Goal: Task Accomplishment & Management: Use online tool/utility

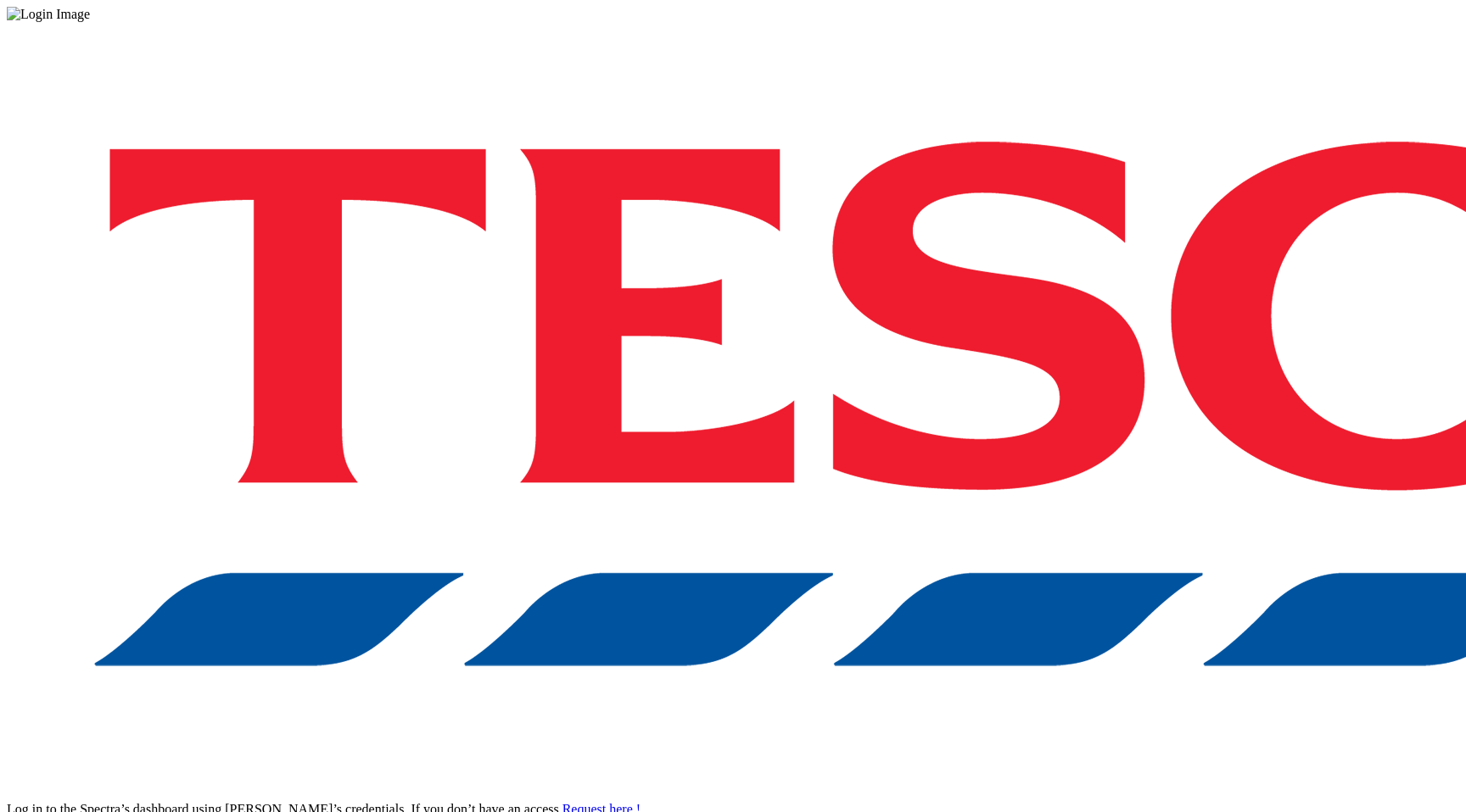
click at [1088, 439] on div "Log in to the Spectra’s dashboard using Tesco’s credentials. If you don’t have …" at bounding box center [733, 443] width 1452 height 843
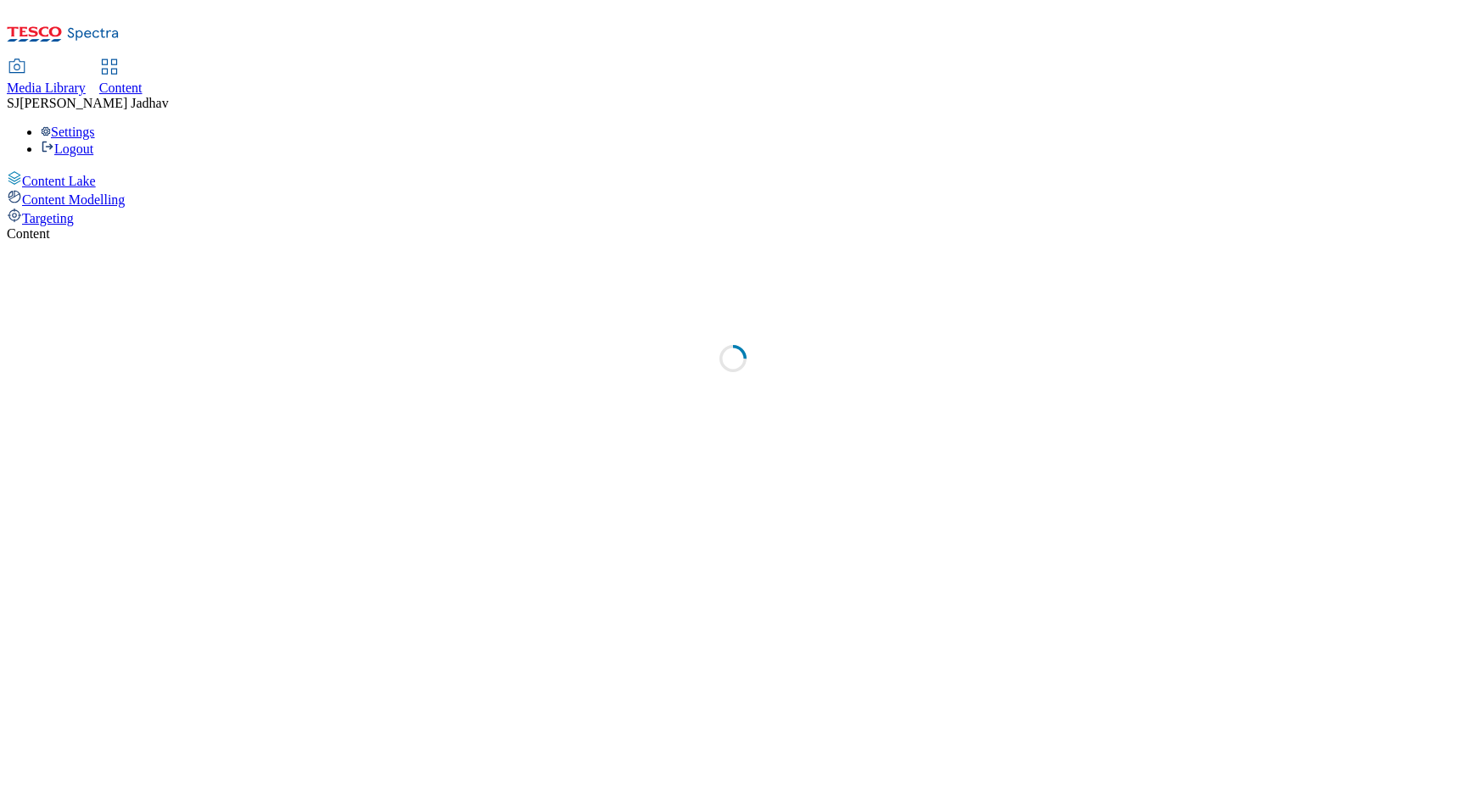
select select "ghs-[GEOGRAPHIC_DATA]"
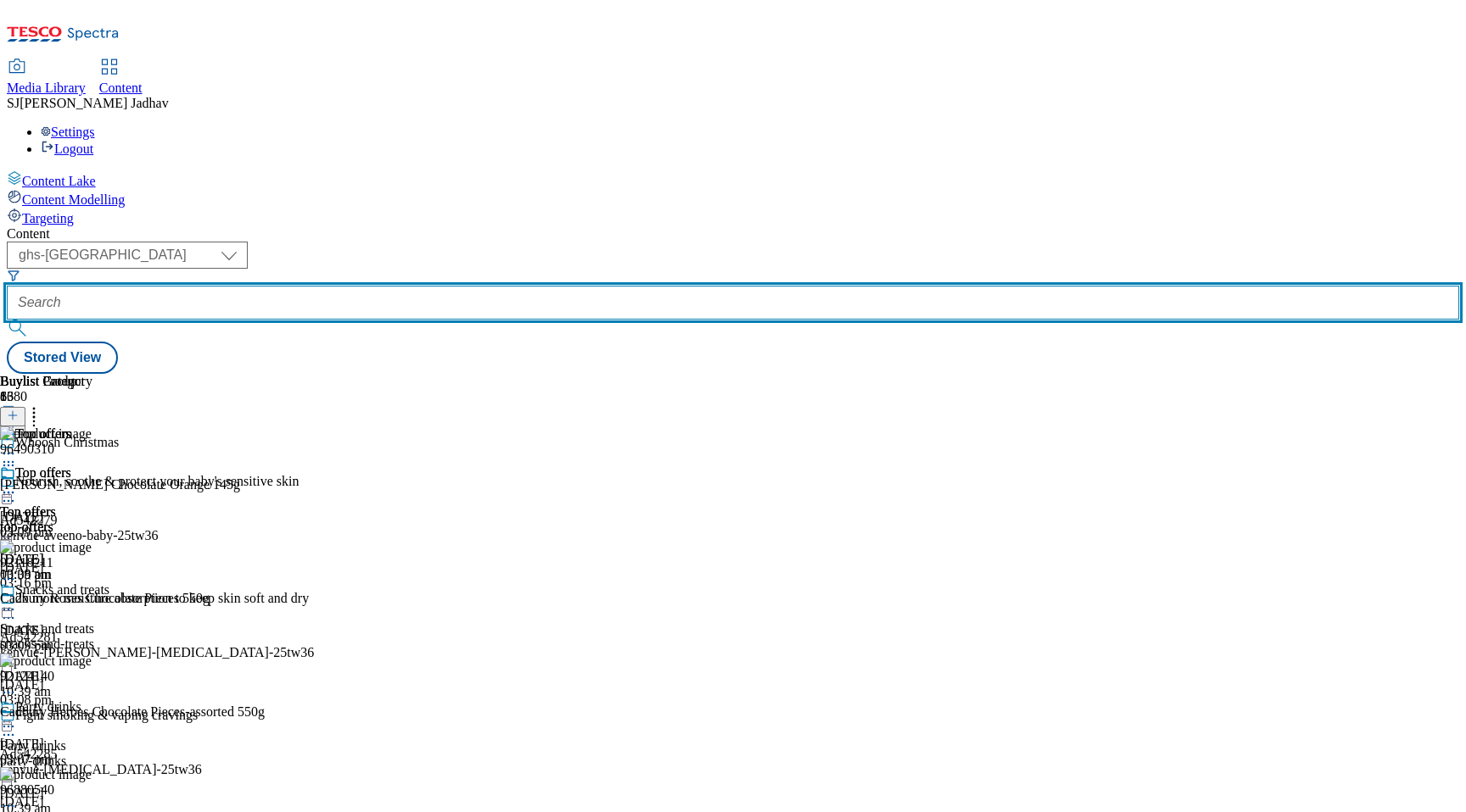
click at [410, 286] on input "text" at bounding box center [733, 303] width 1452 height 34
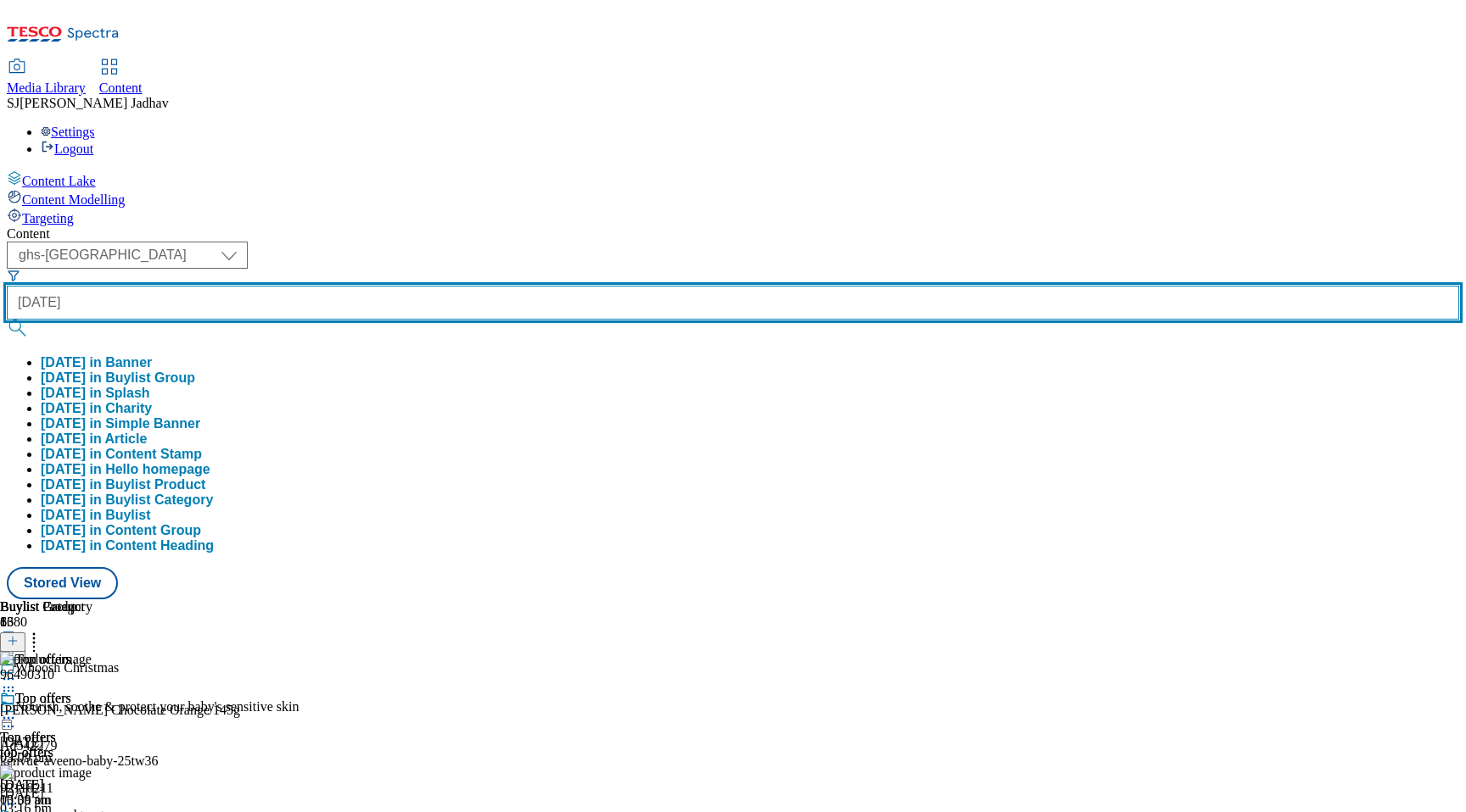
type input "halloween"
click at [7, 320] on button "submit" at bounding box center [19, 328] width 24 height 17
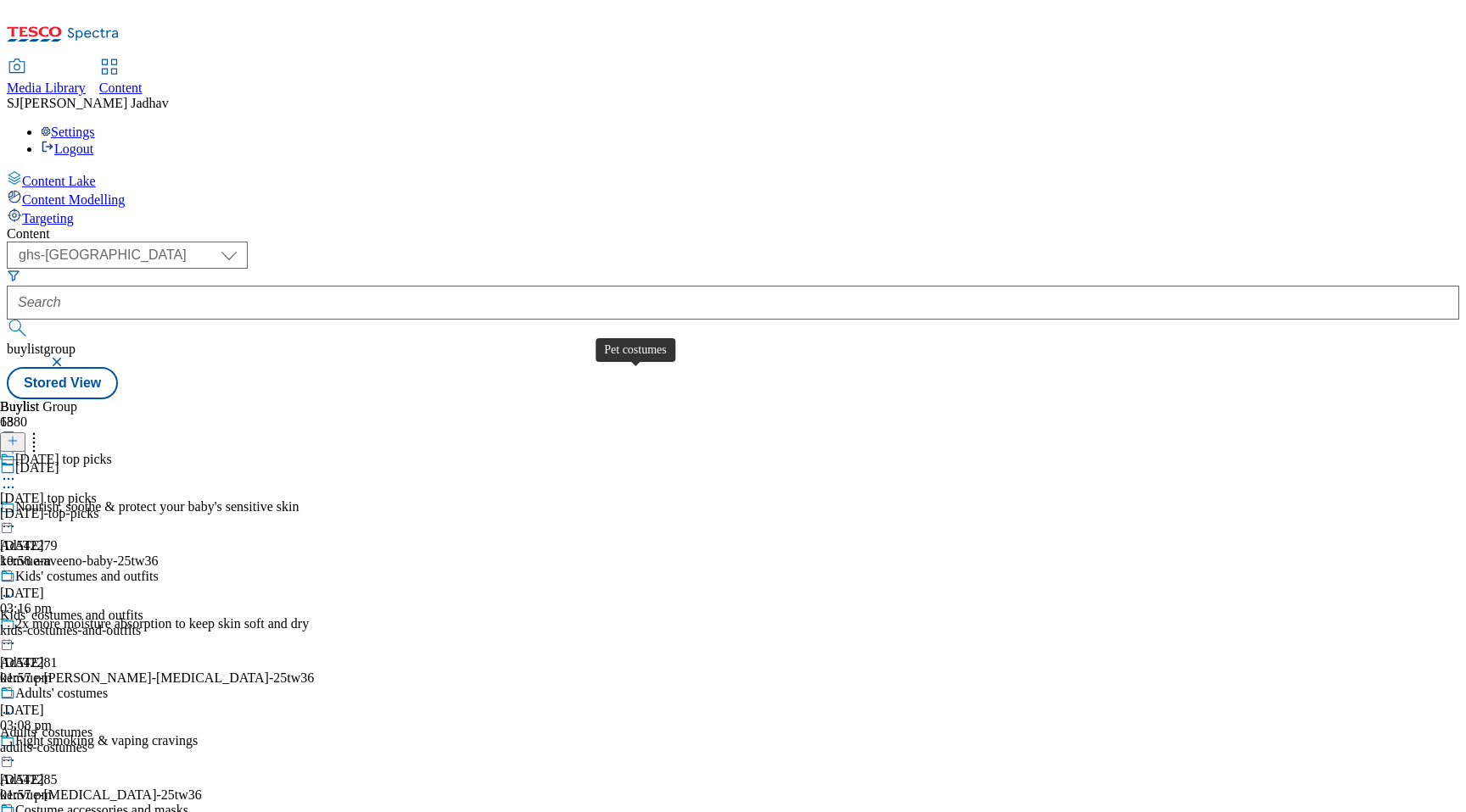
scroll to position [642, 0]
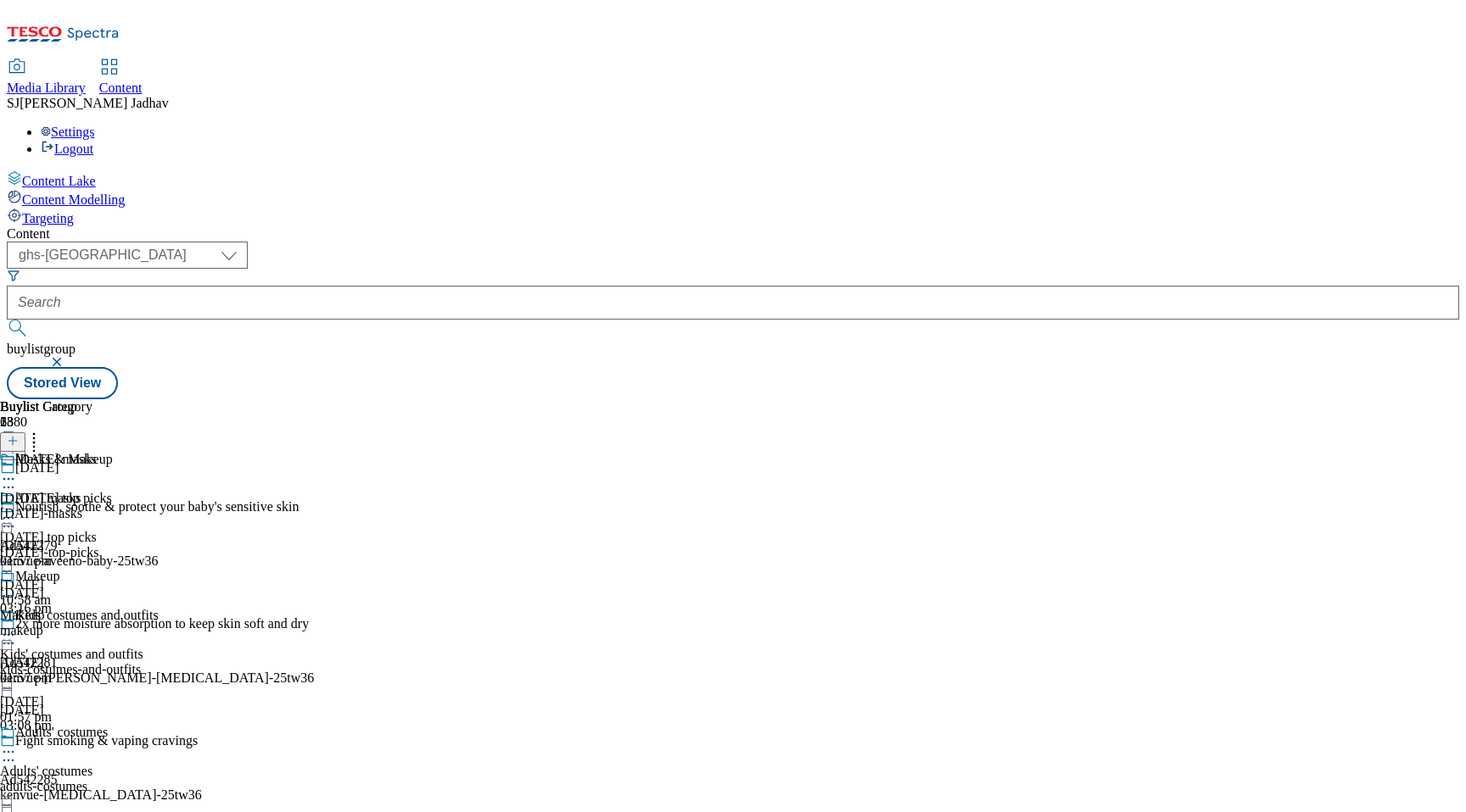
select select "seasonal"
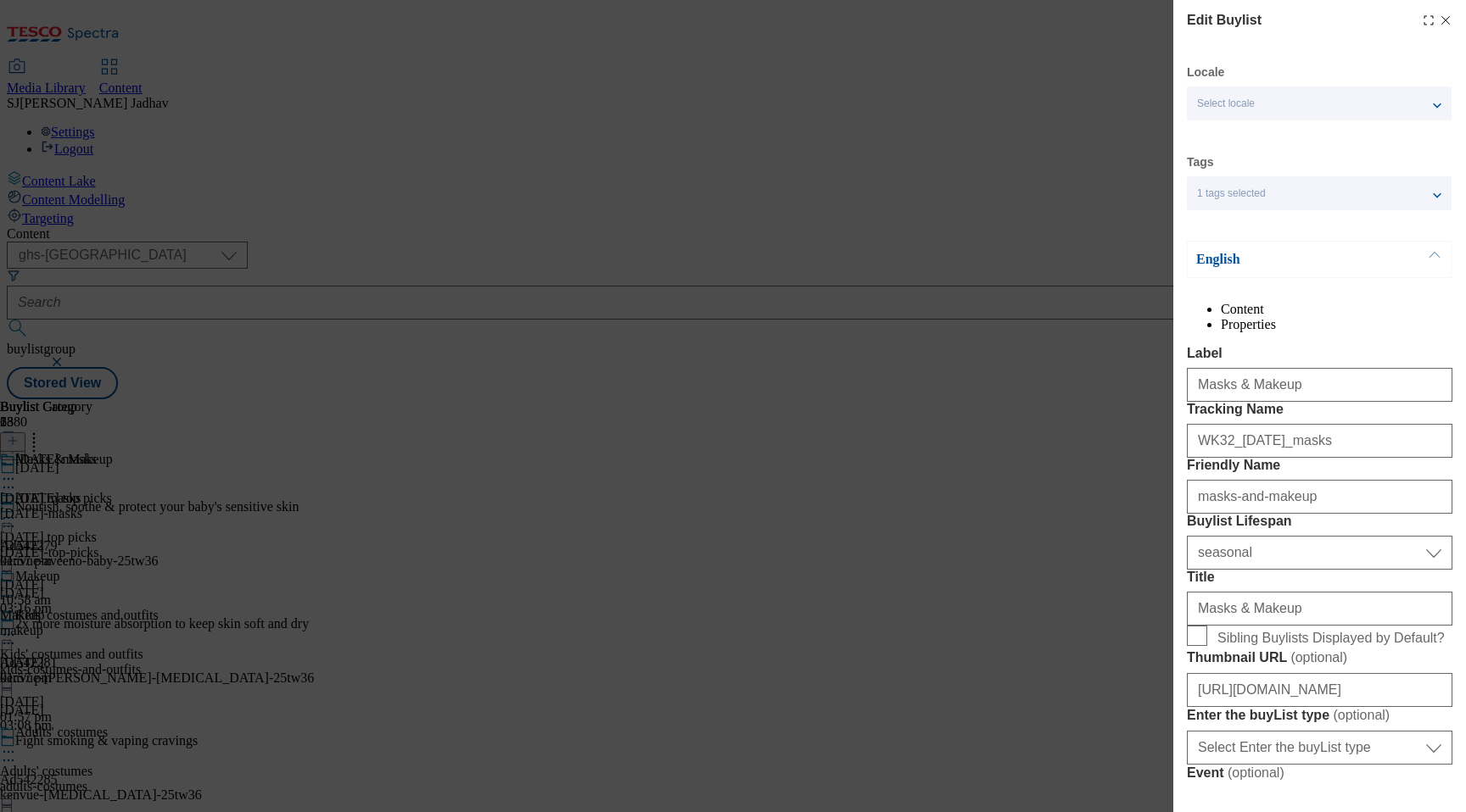
select select "Banner"
drag, startPoint x: 1317, startPoint y: 430, endPoint x: 1073, endPoint y: 406, distance: 245.2
click at [1078, 406] on div "Edit Buylist Locale Select locale English Welsh Tags 1 tags selected fnf market…" at bounding box center [733, 406] width 1466 height 812
paste input "and makeup"
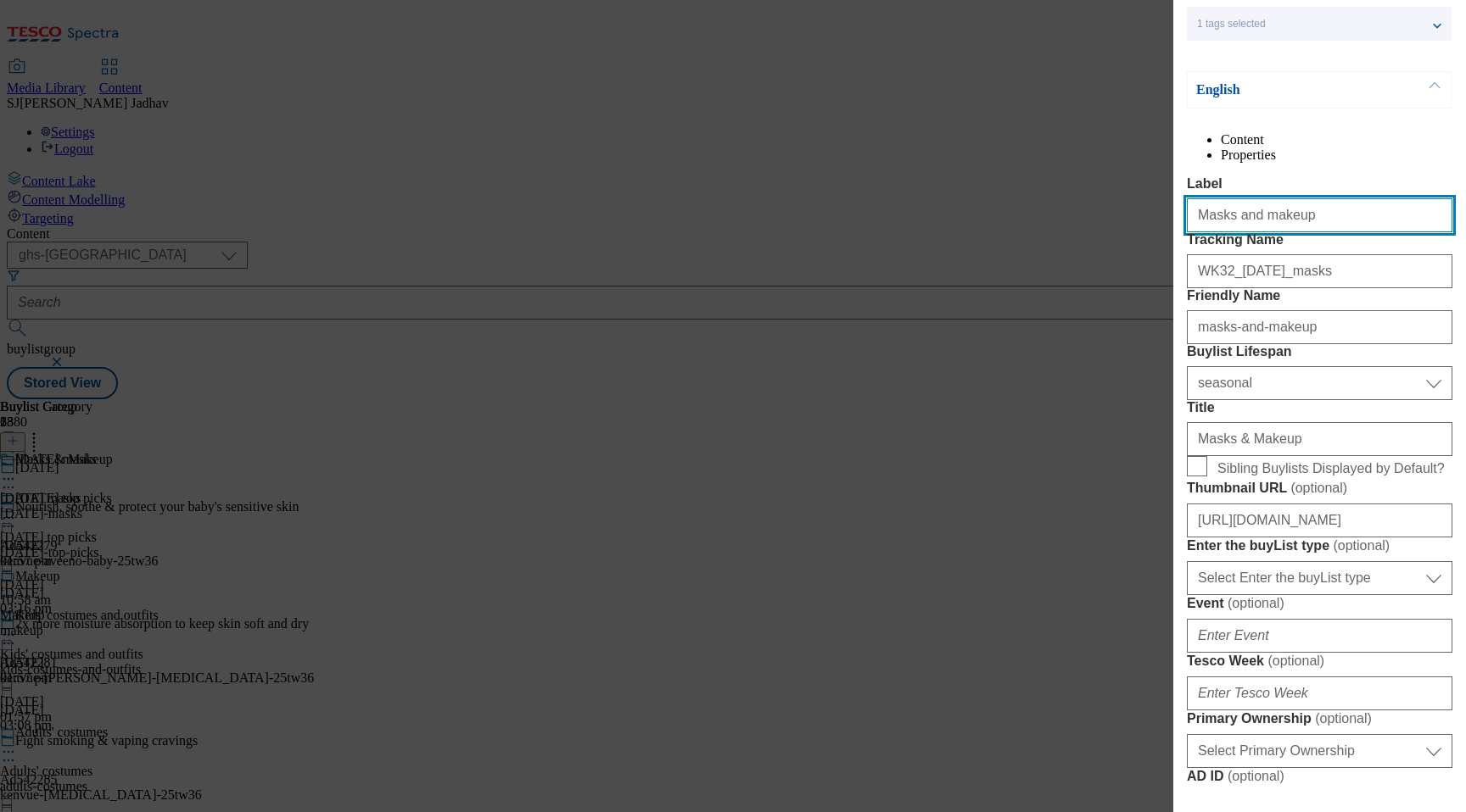
scroll to position [156, 0]
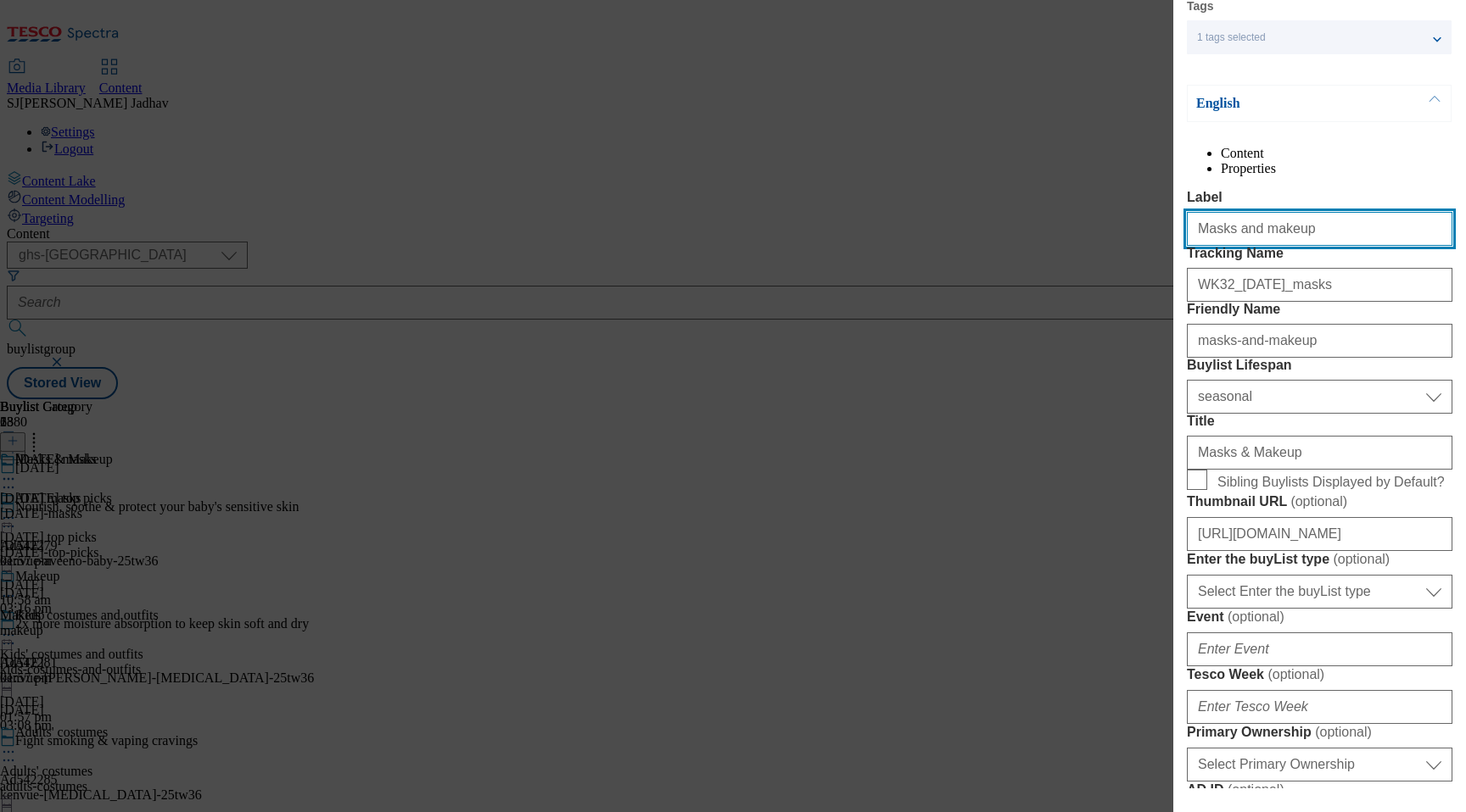
type input "Masks and makeup"
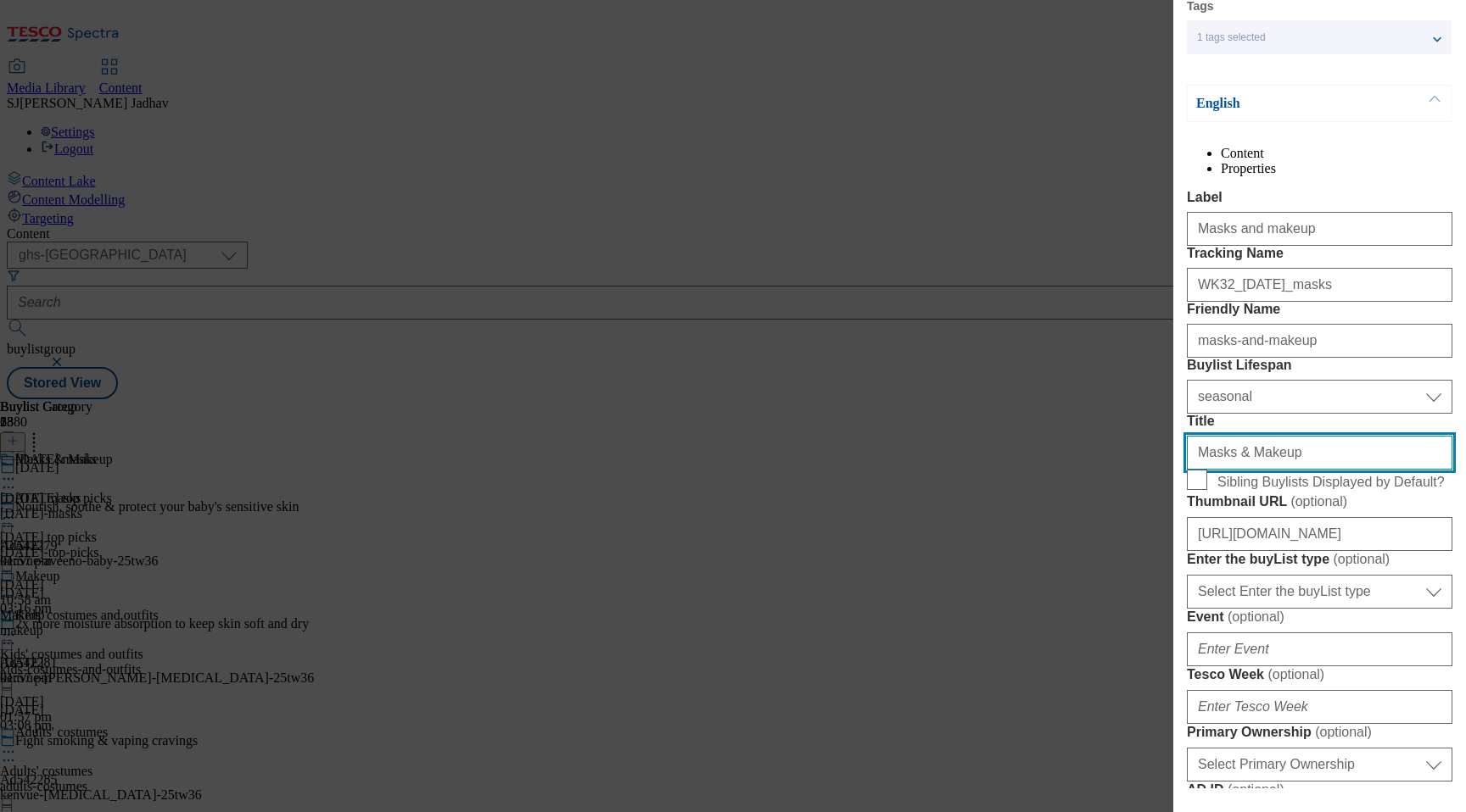
drag, startPoint x: 1294, startPoint y: 596, endPoint x: 1037, endPoint y: 581, distance: 257.4
click at [1035, 583] on div "Edit Buylist Locale Select locale English Welsh Tags 1 tags selected fnf market…" at bounding box center [733, 406] width 1466 height 812
paste input "and makeup"
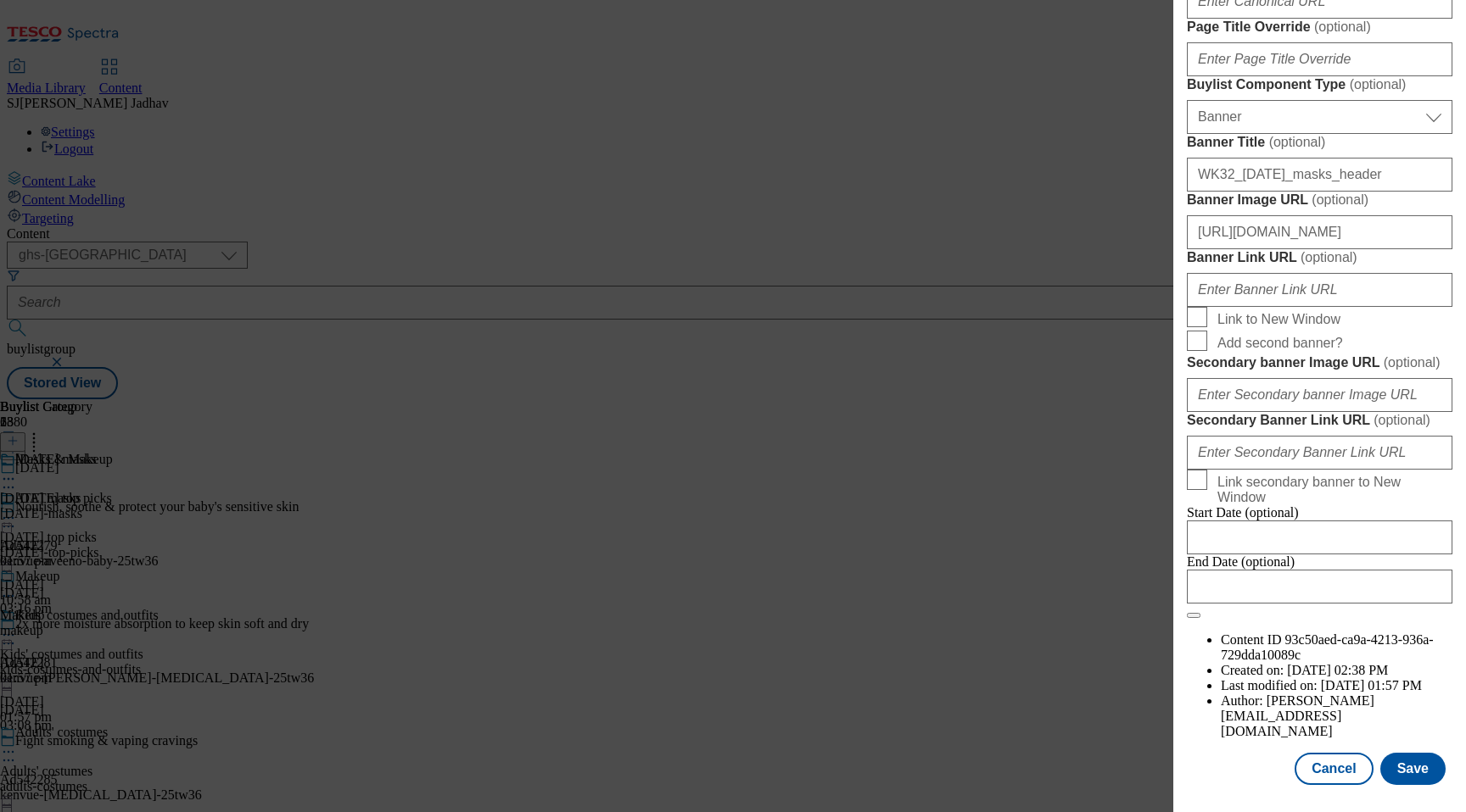
scroll to position [1732, 0]
type input "Masks and makeup"
click at [1415, 771] on button "Save" at bounding box center [1413, 769] width 65 height 32
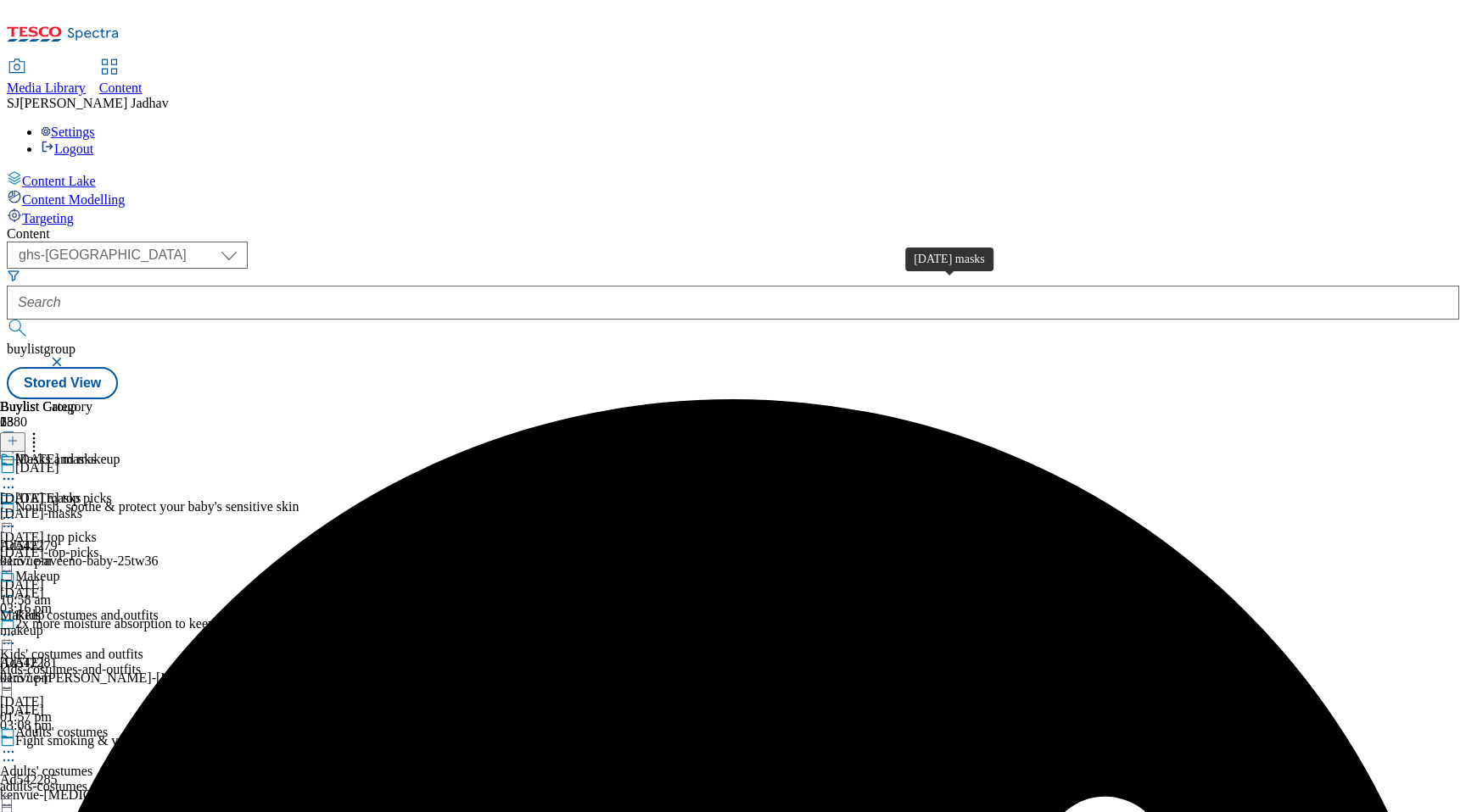
click at [81, 491] on span "Halloween masks" at bounding box center [41, 499] width 81 height 15
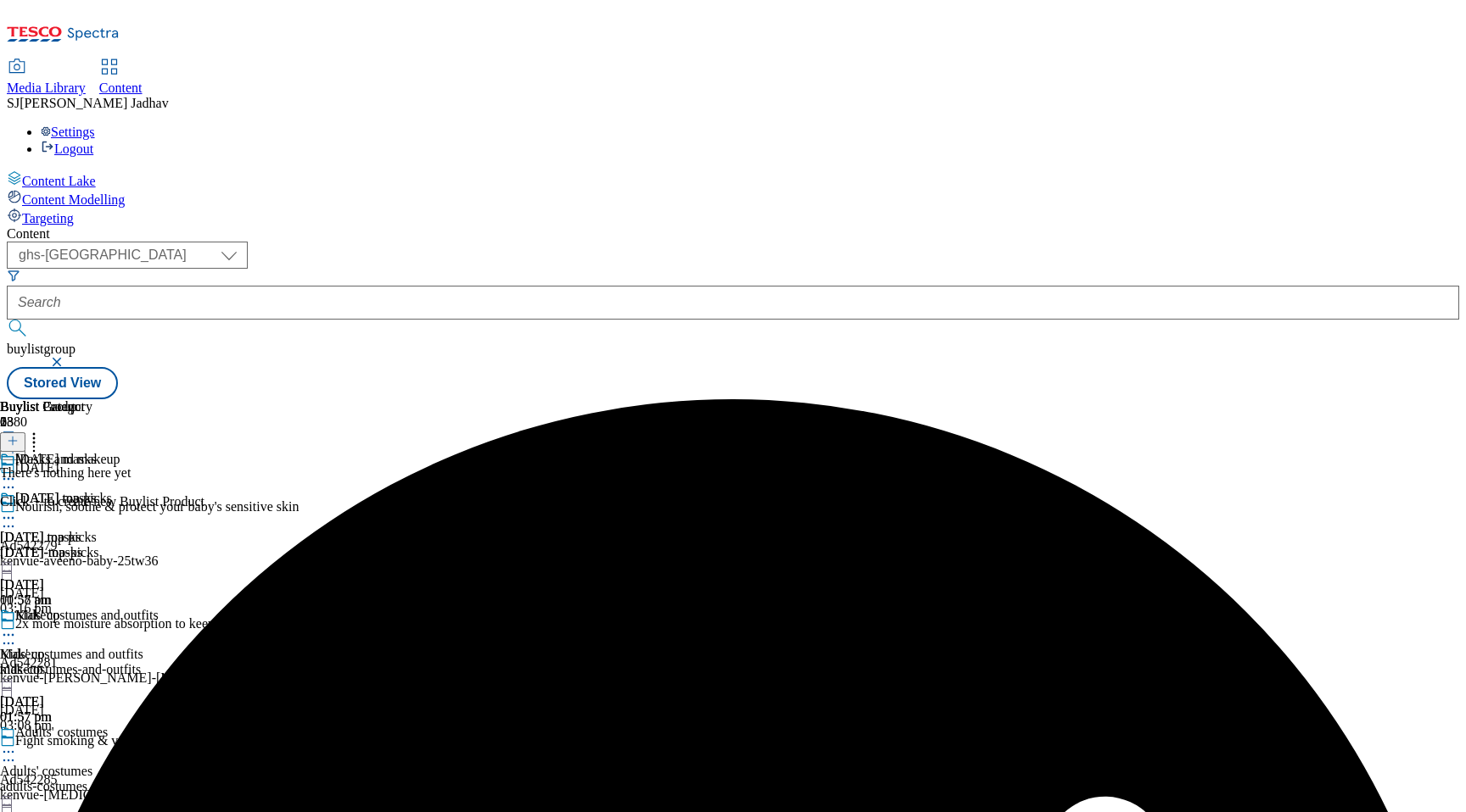
click at [17, 510] on icon at bounding box center [8, 518] width 17 height 17
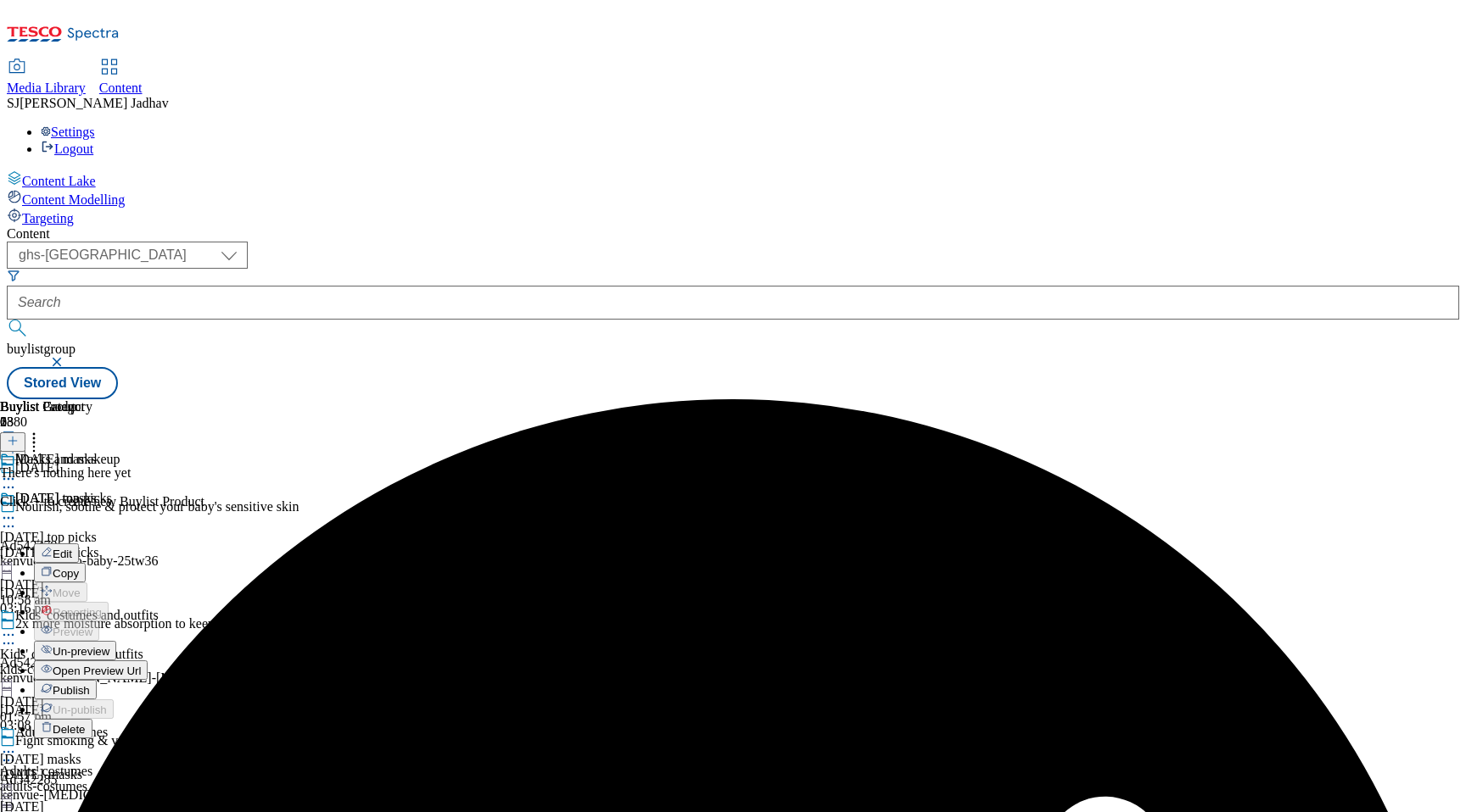
click at [72, 548] on span "Edit" at bounding box center [62, 554] width 20 height 13
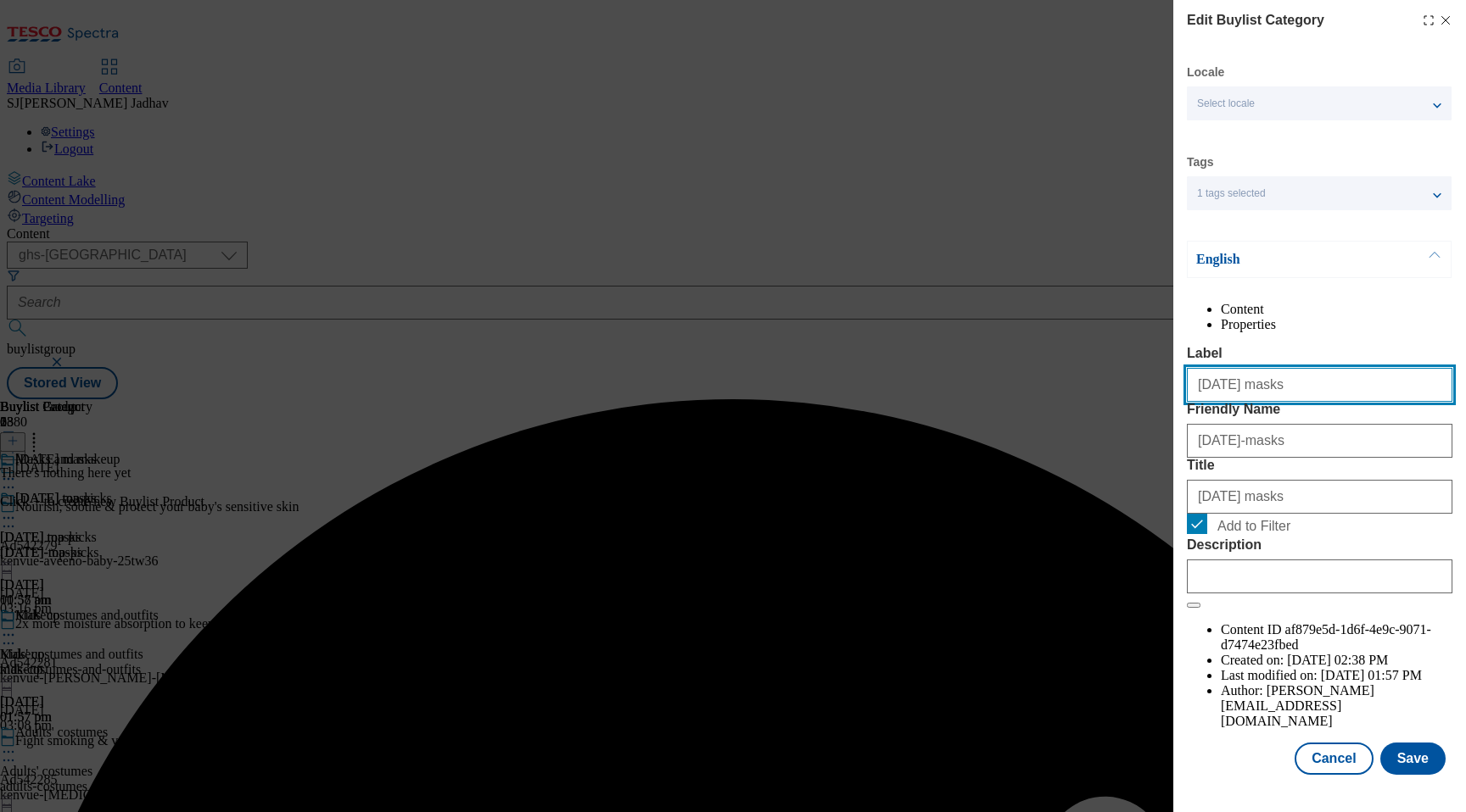
drag, startPoint x: 1310, startPoint y: 426, endPoint x: 1090, endPoint y: 415, distance: 220.3
click at [1092, 415] on div "Edit Buylist Category Locale Select locale English Welsh Tags 1 tags selected f…" at bounding box center [733, 406] width 1466 height 812
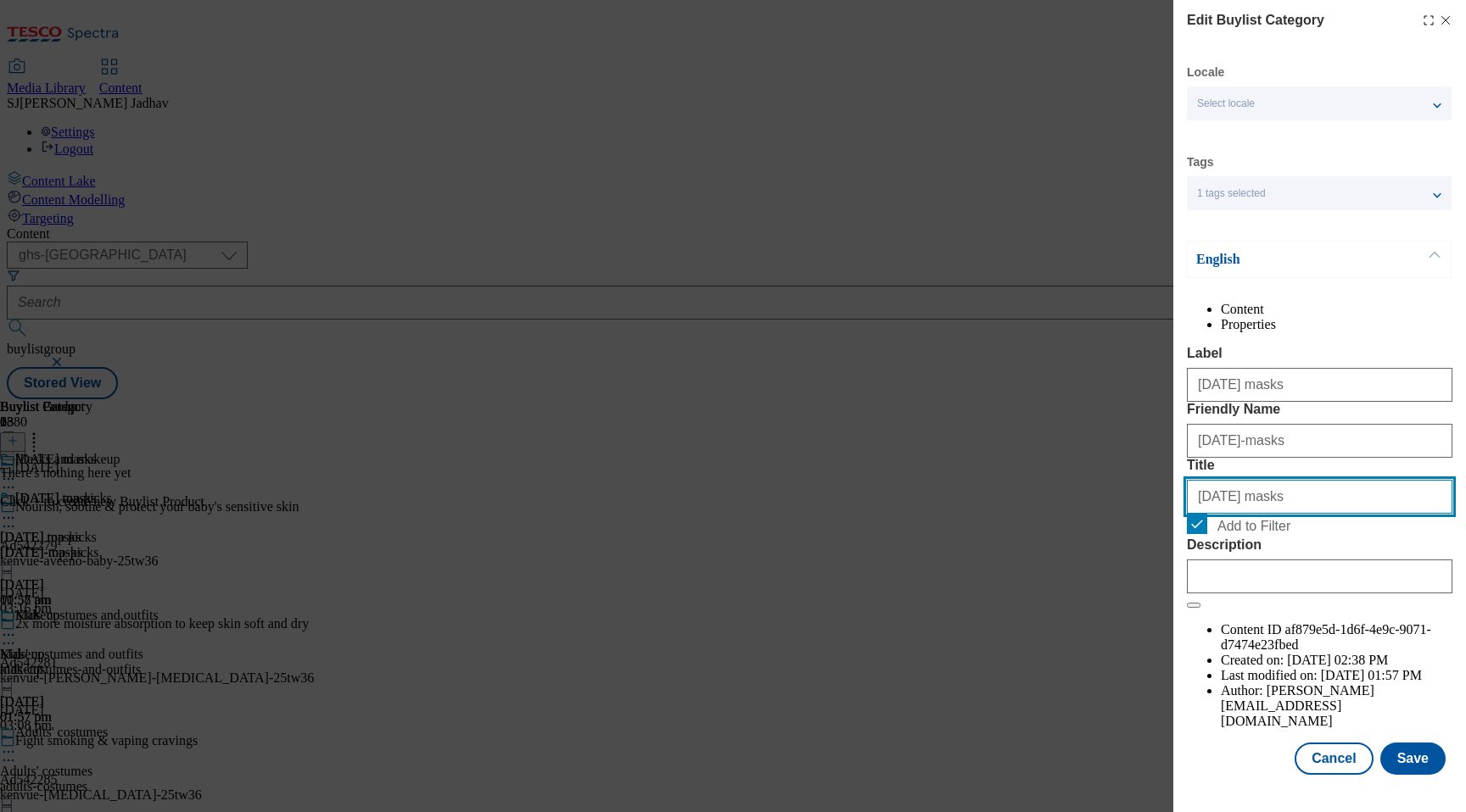
drag, startPoint x: 1325, startPoint y: 579, endPoint x: 1104, endPoint y: 570, distance: 221.2
click at [1106, 577] on div "Edit Buylist Category Locale Select locale English Welsh Tags 1 tags selected f…" at bounding box center [733, 406] width 1466 height 812
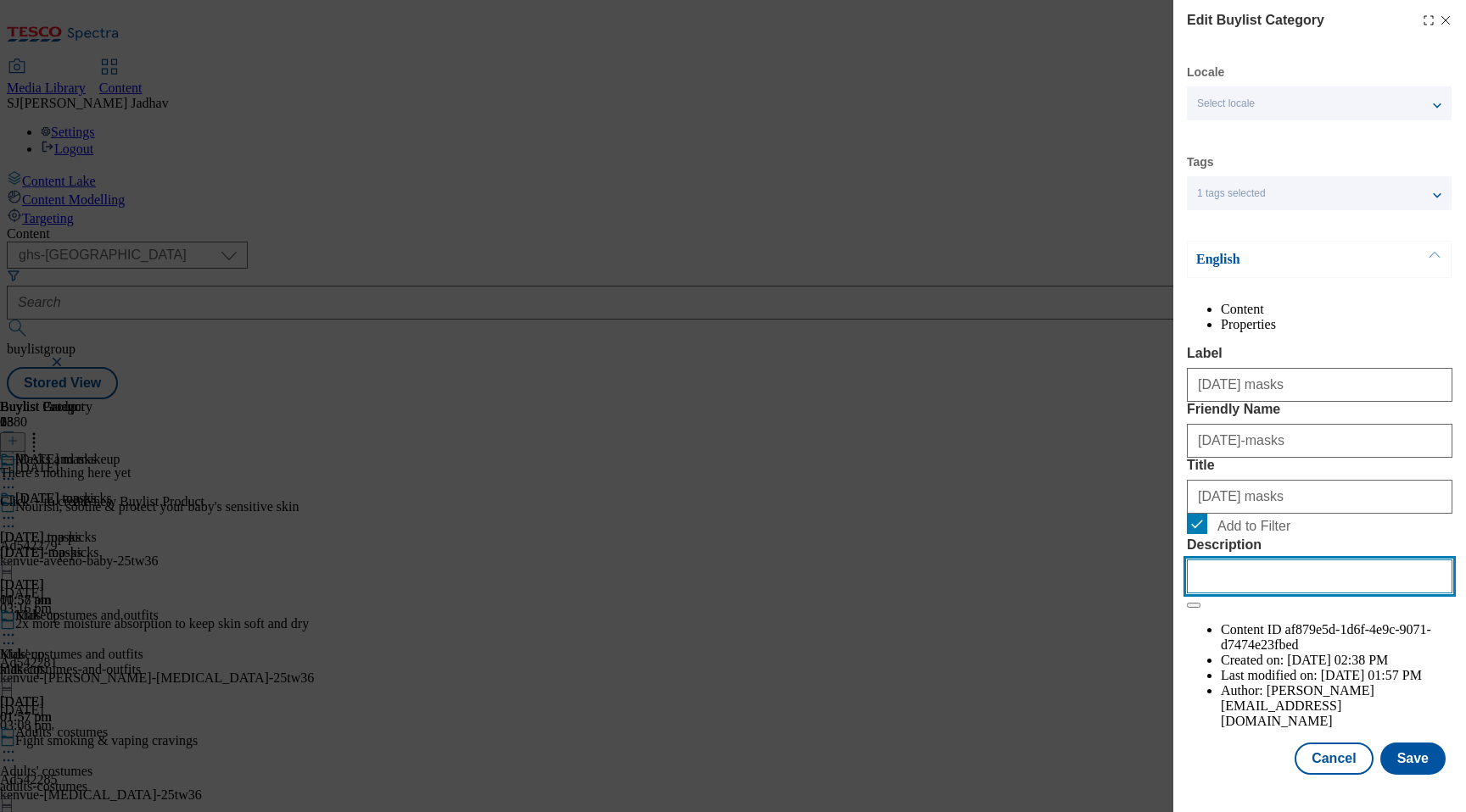
click at [1288, 593] on input "Description" at bounding box center [1319, 577] width 266 height 34
paste input "Complete your creepy costume with Halloween masks and makeup. Shop online at Te…"
type input "Complete your creepy costume with Halloween masks and makeup. Shop online at Te…"
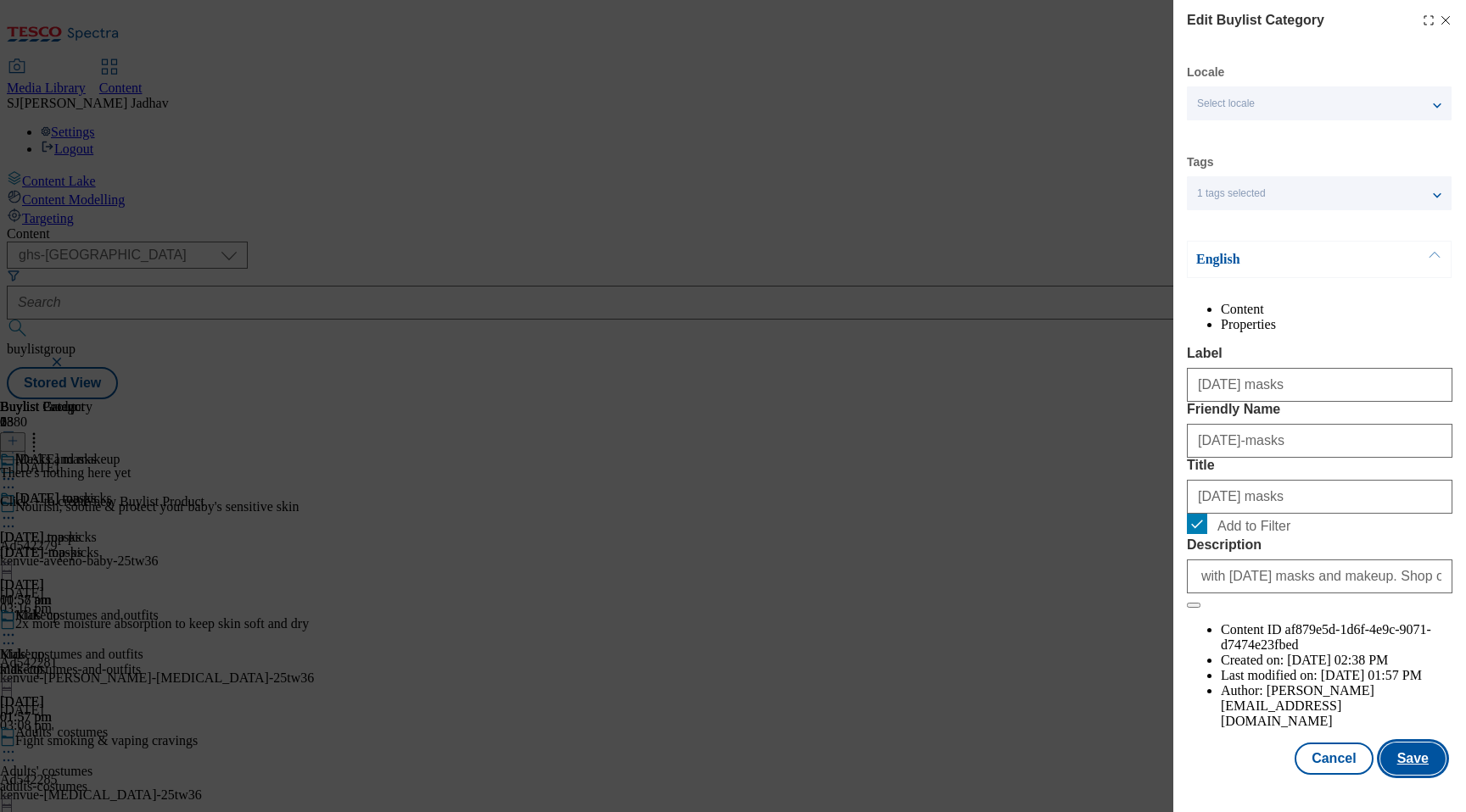
click at [1418, 764] on button "Save" at bounding box center [1413, 759] width 65 height 32
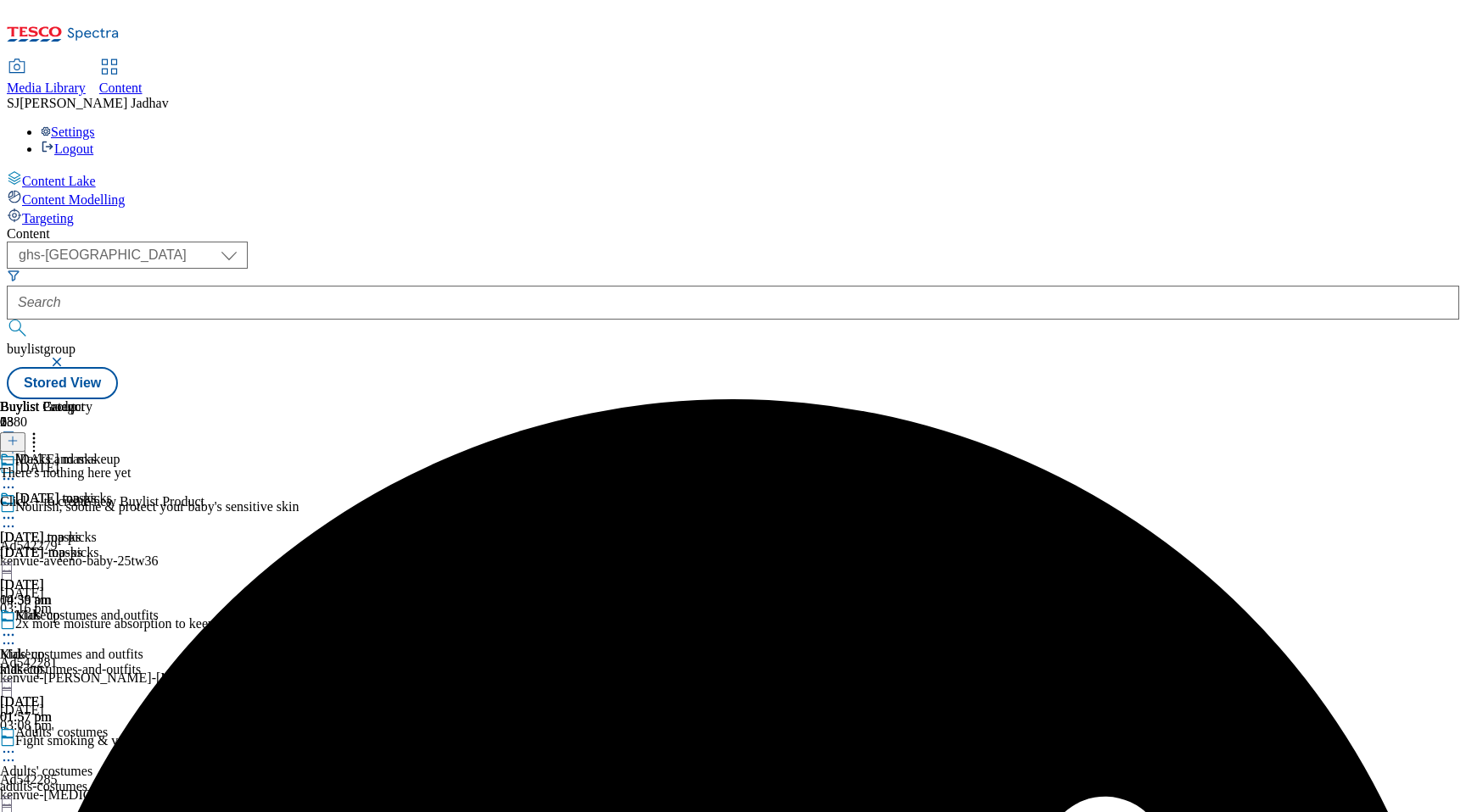
click at [188, 452] on div "Masks and makeup" at bounding box center [94, 472] width 188 height 39
click at [17, 471] on icon at bounding box center [8, 479] width 17 height 17
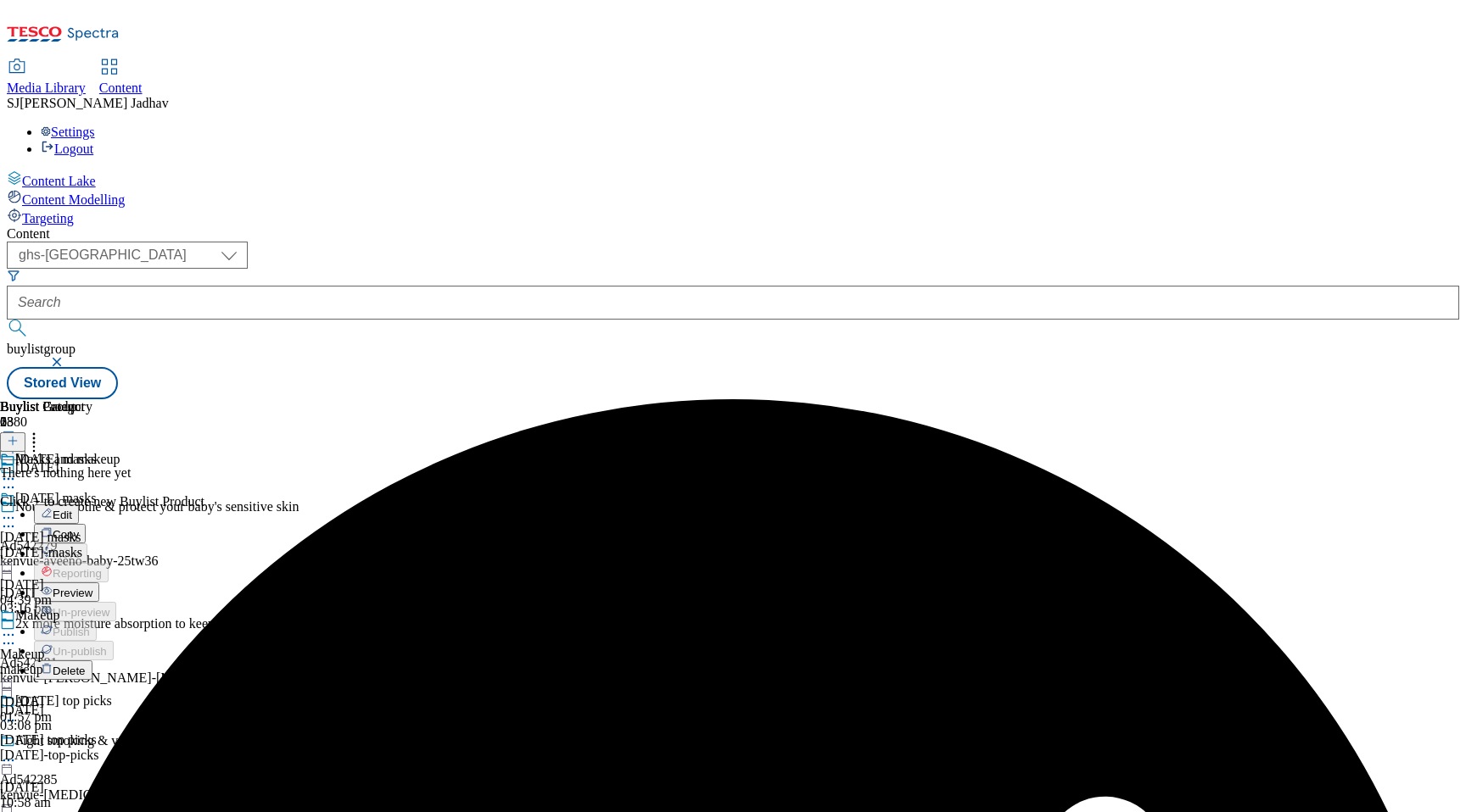
click at [72, 509] on span "Edit" at bounding box center [62, 515] width 20 height 13
select select "seasonal"
select select "Banner"
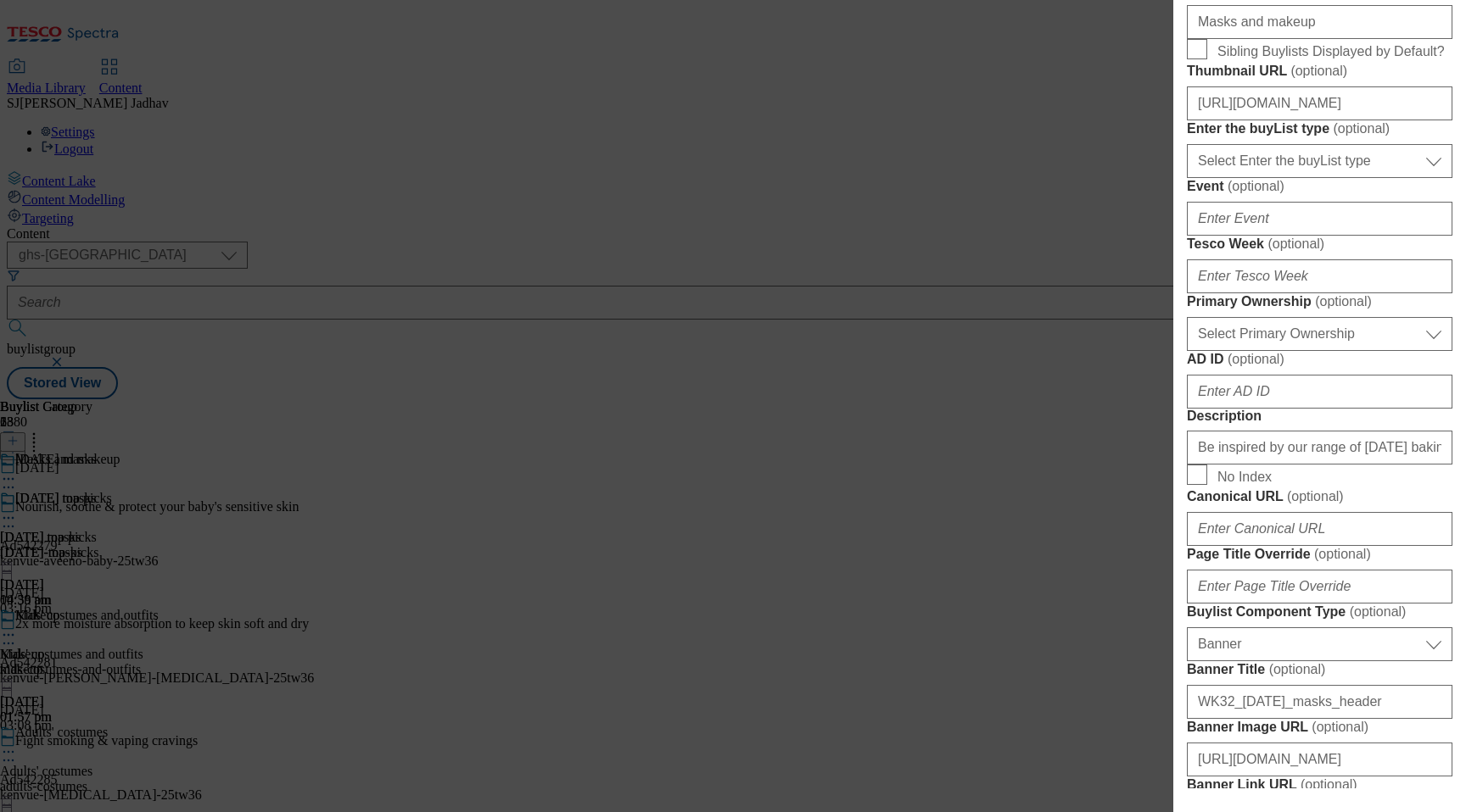
scroll to position [868, 0]
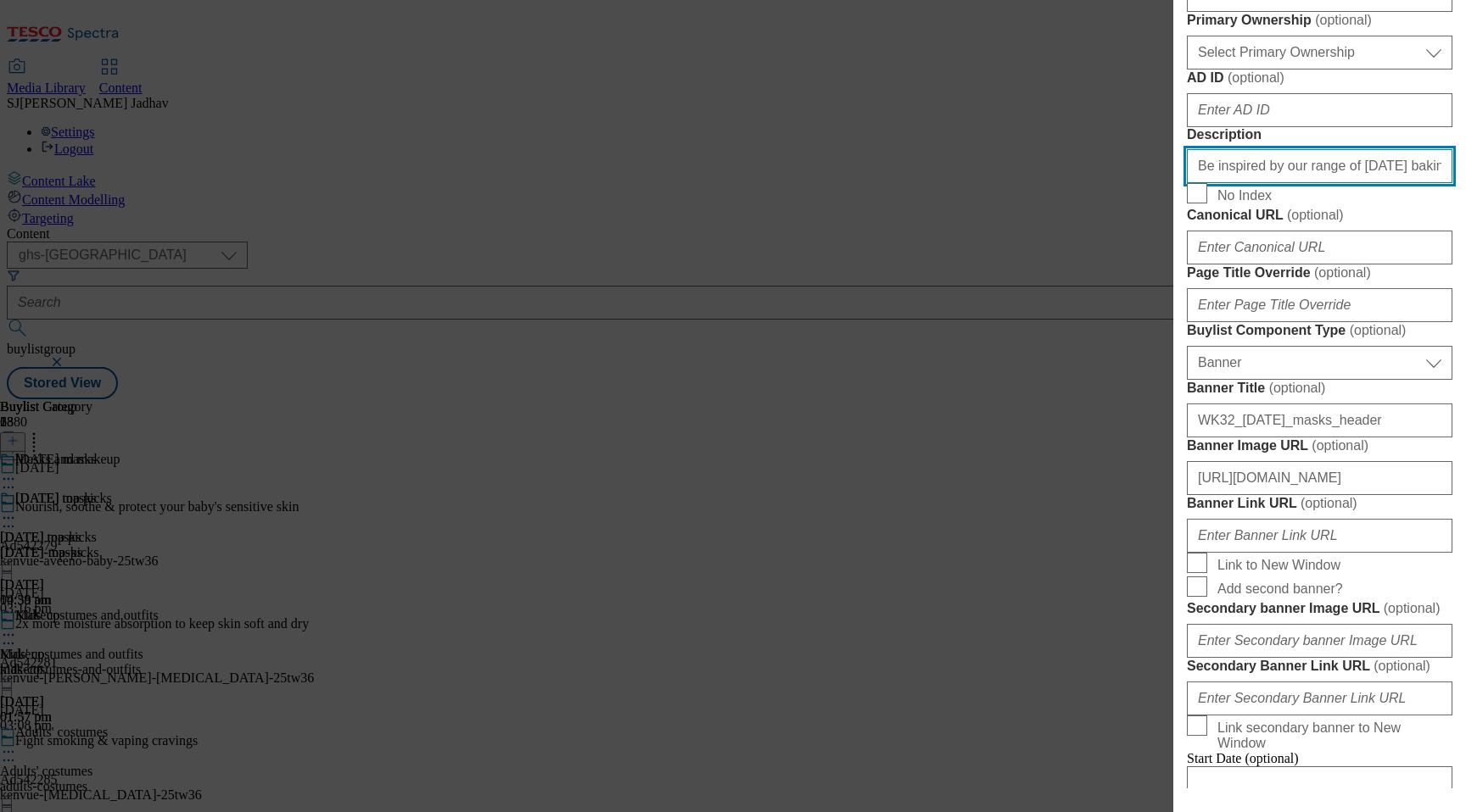
click at [1251, 183] on input "Be inspired by our range of Halloween baking and crafting essentials. Shop onli…" at bounding box center [1319, 166] width 266 height 34
paste input "Complete your creepy costume with Halloween masks and makeup"
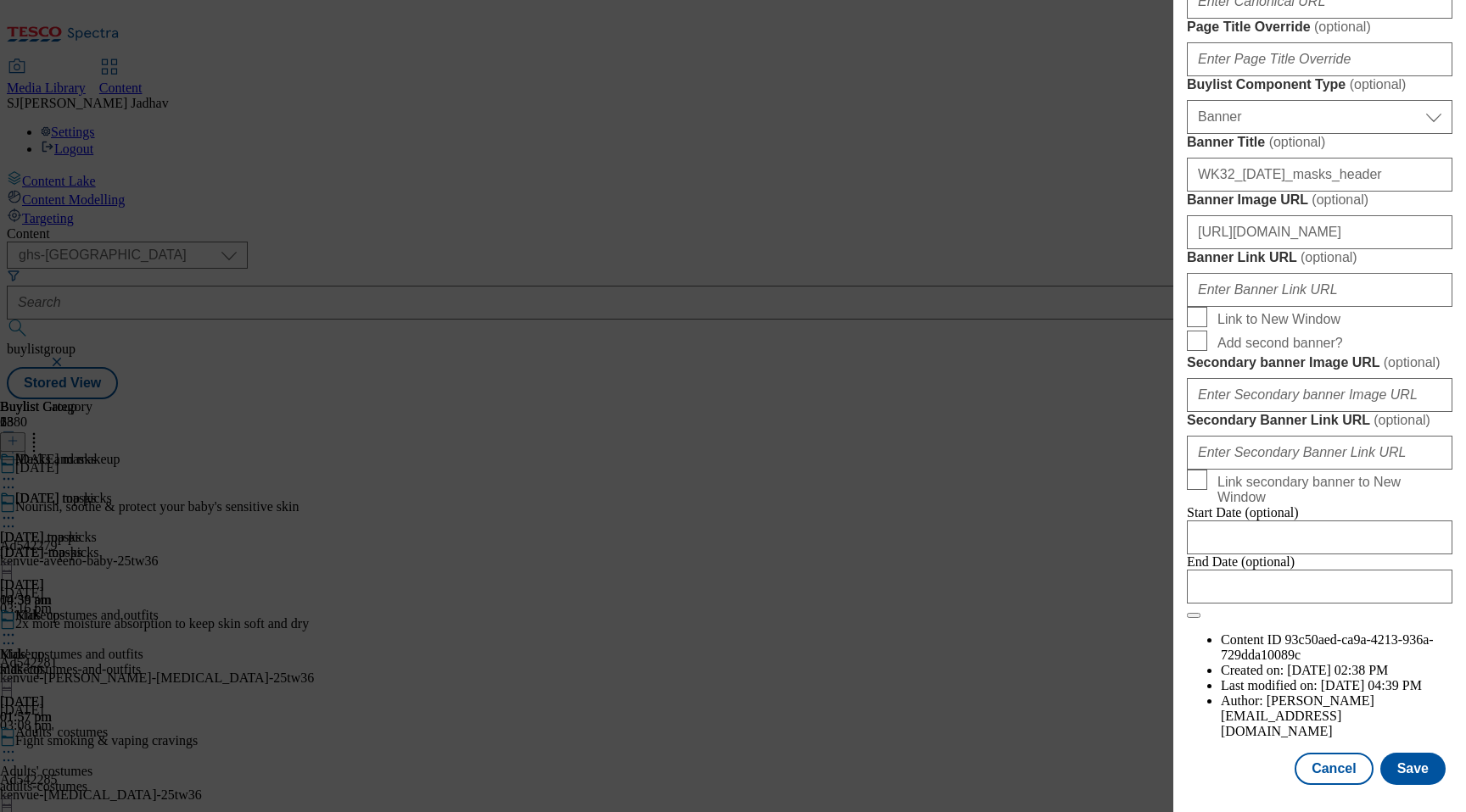
scroll to position [1732, 0]
type input "Complete your creepy costume with Halloween masks and makeup. Shop online at Te…"
click at [1411, 770] on button "Save" at bounding box center [1413, 769] width 65 height 32
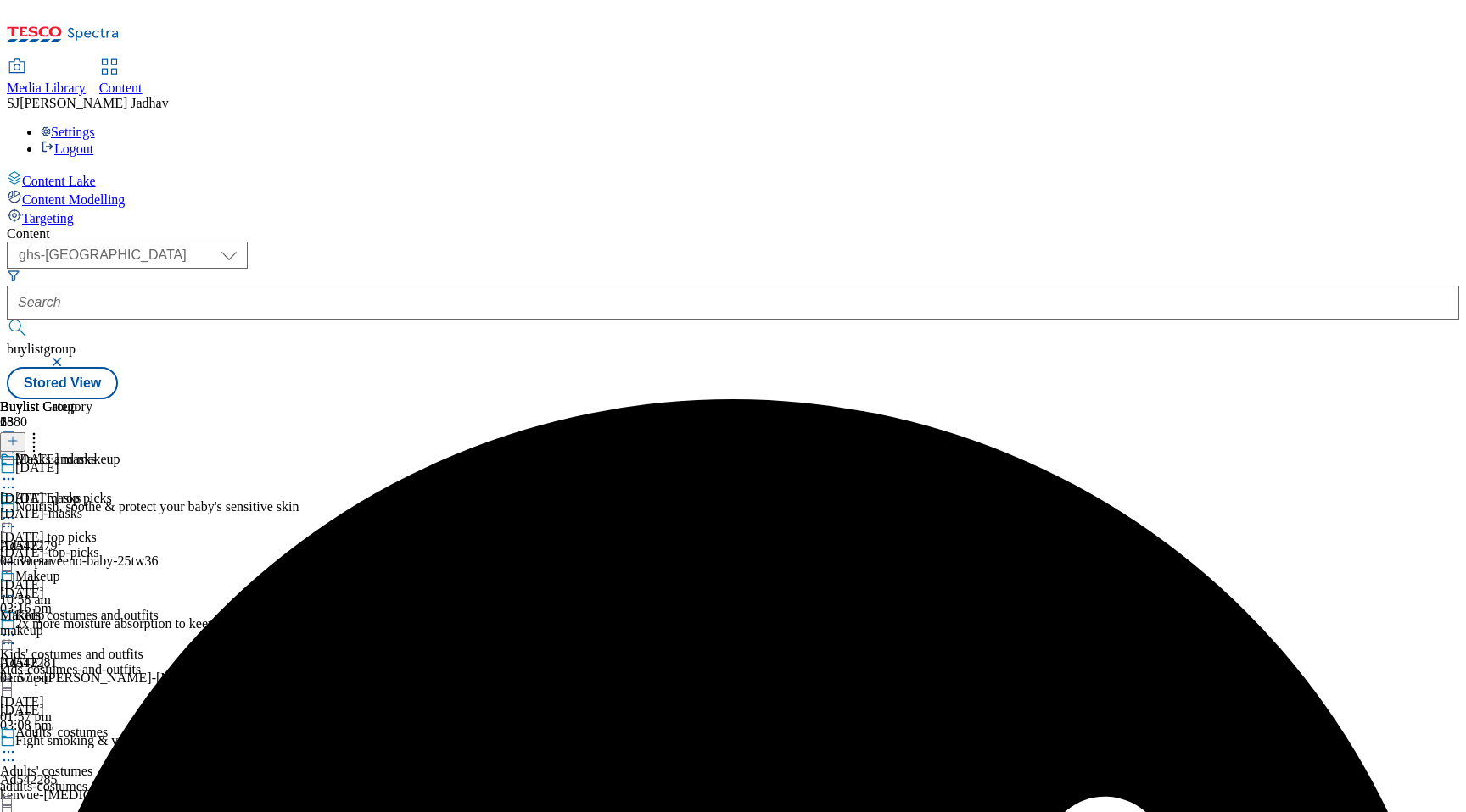
click at [17, 587] on icon at bounding box center [8, 596] width 17 height 17
click at [72, 625] on span "Edit" at bounding box center [62, 631] width 20 height 13
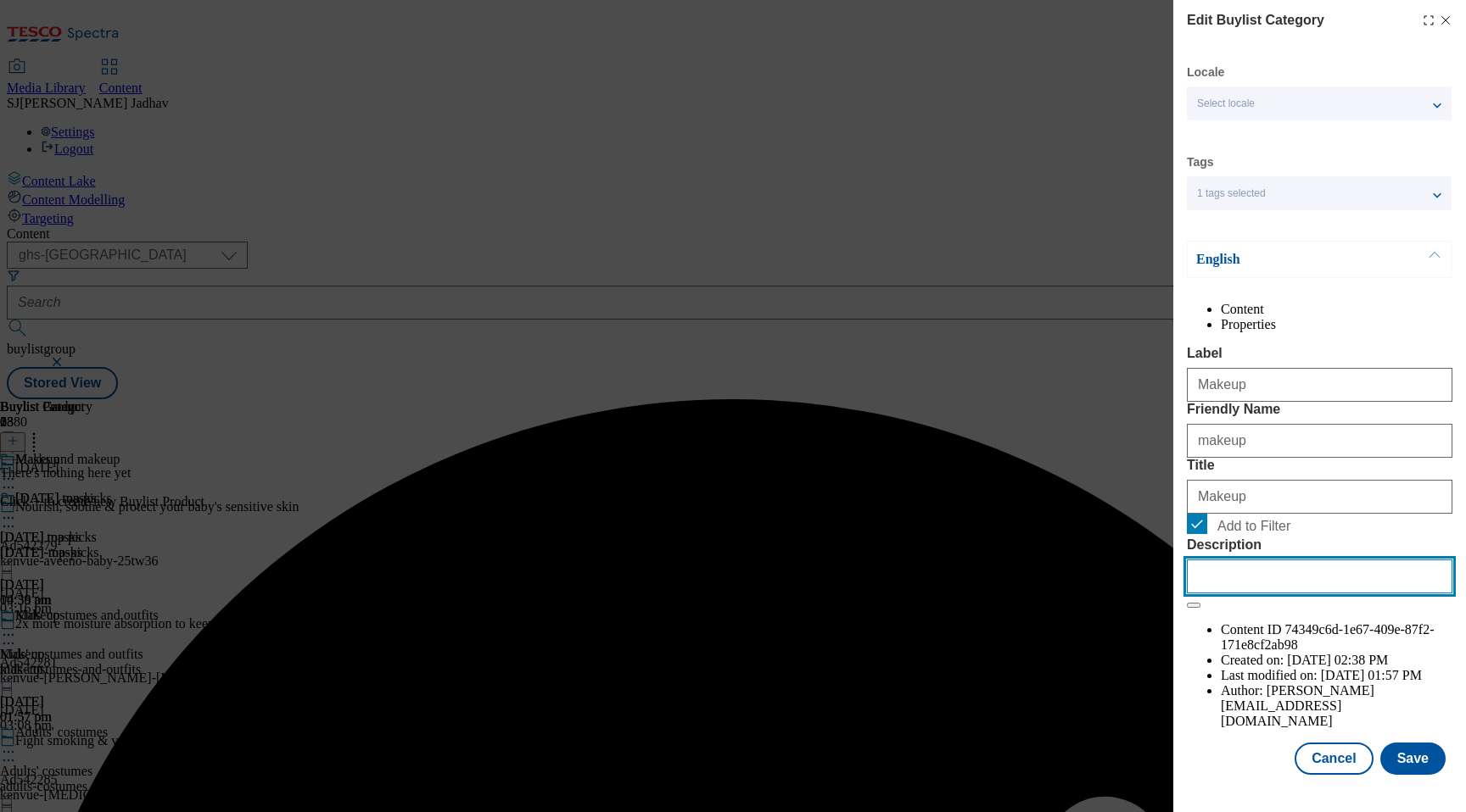
click at [1236, 593] on input "Description" at bounding box center [1319, 577] width 266 height 34
paste input "Complete your creepy costume with Halloween masks and makeup. Shop online at Te…"
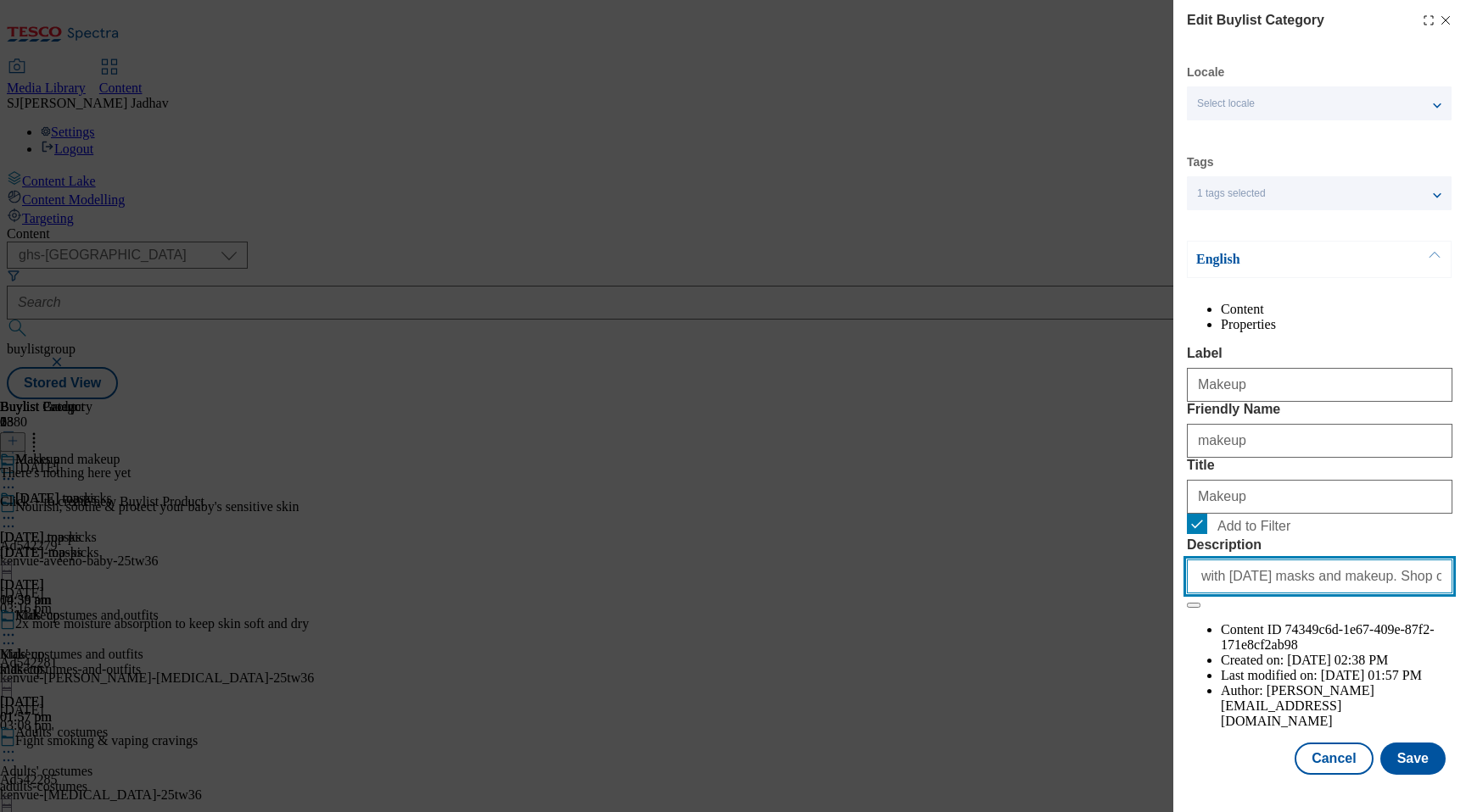
type input "Complete your creepy costume with Halloween masks and makeup. Shop online at Te…"
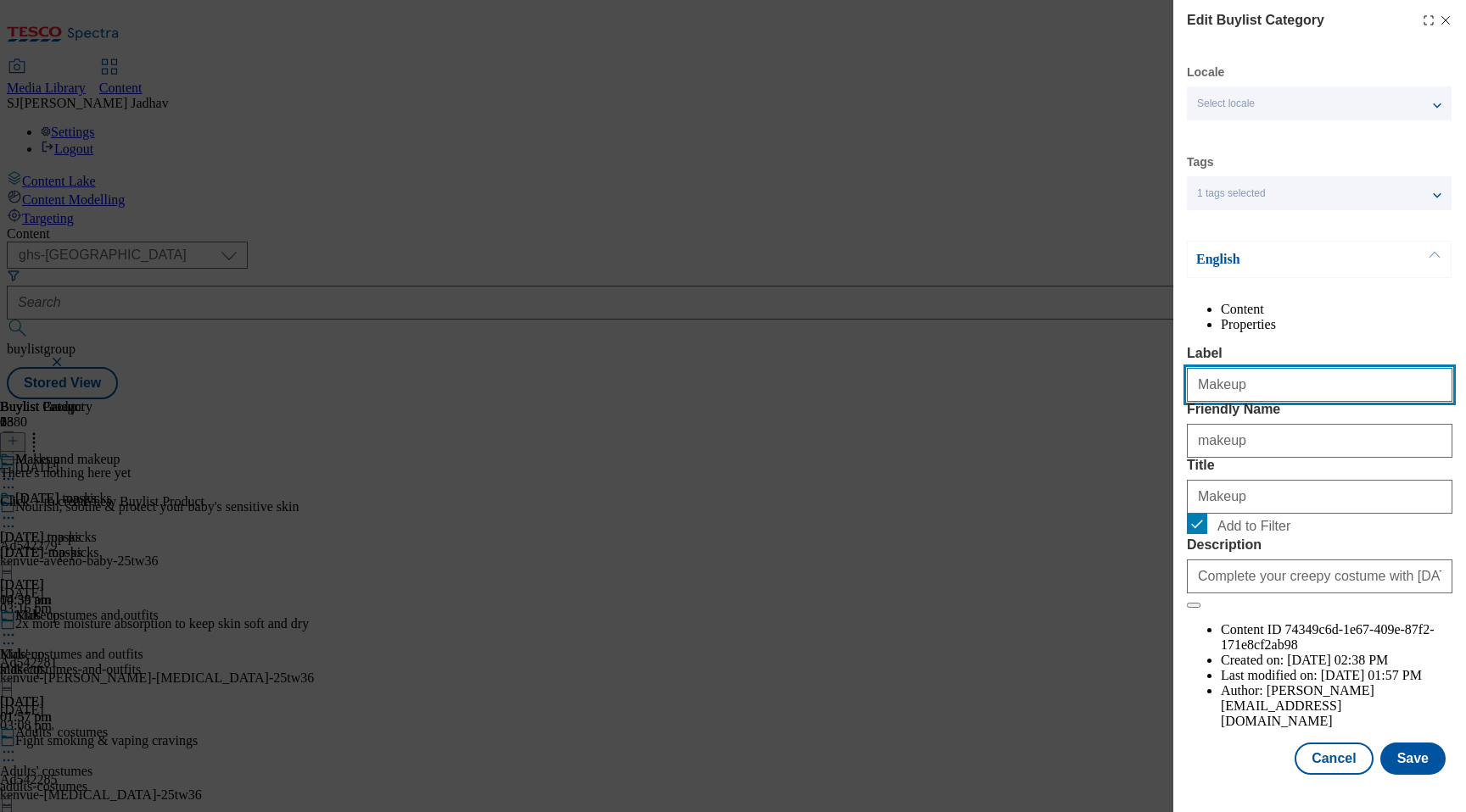
drag, startPoint x: 1271, startPoint y: 429, endPoint x: 1016, endPoint y: 426, distance: 255.0
click at [1016, 426] on div "Edit Buylist Category Locale Select locale English Welsh Tags 1 tags selected f…" at bounding box center [733, 406] width 1466 height 812
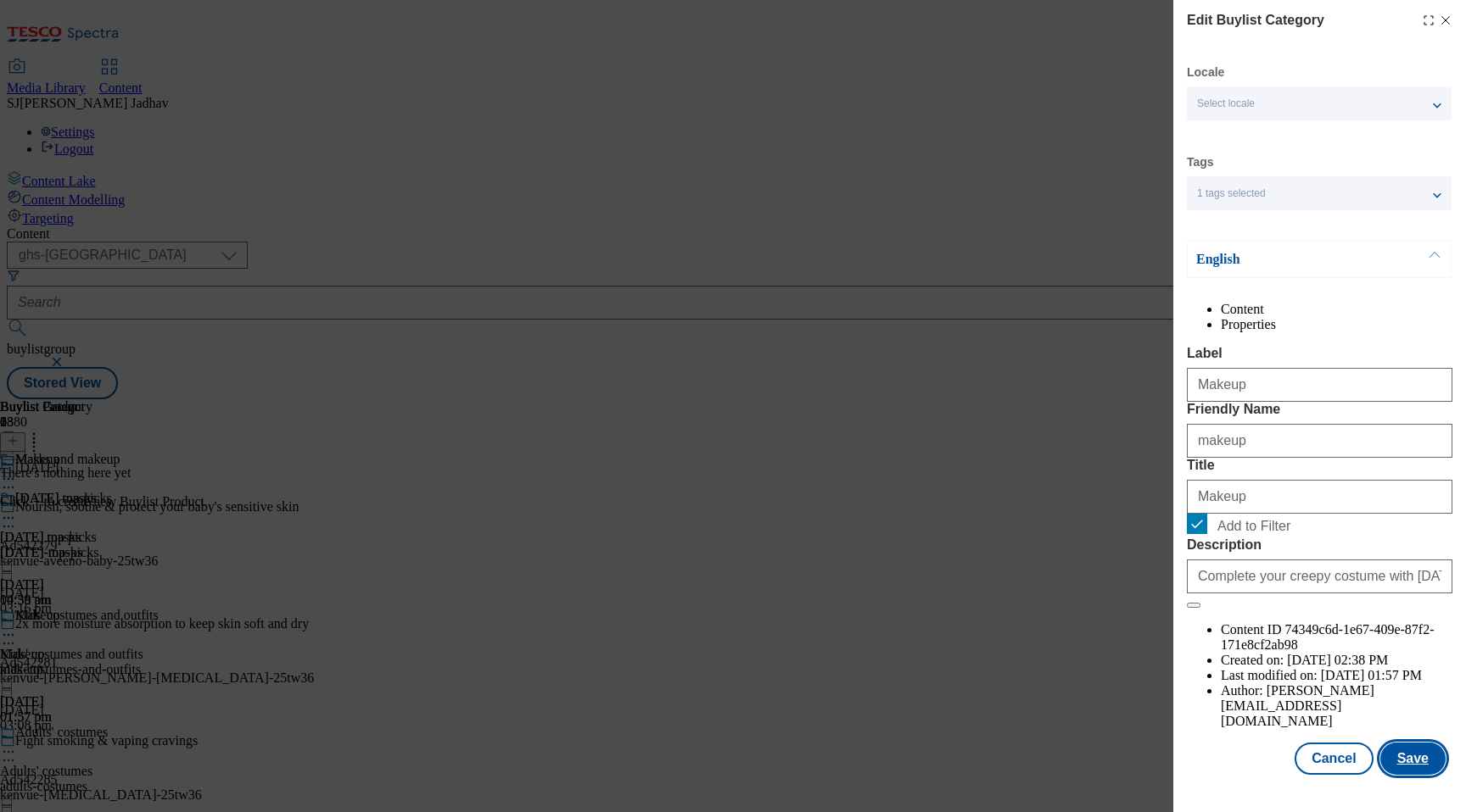
click at [1427, 775] on button "Save" at bounding box center [1413, 759] width 65 height 32
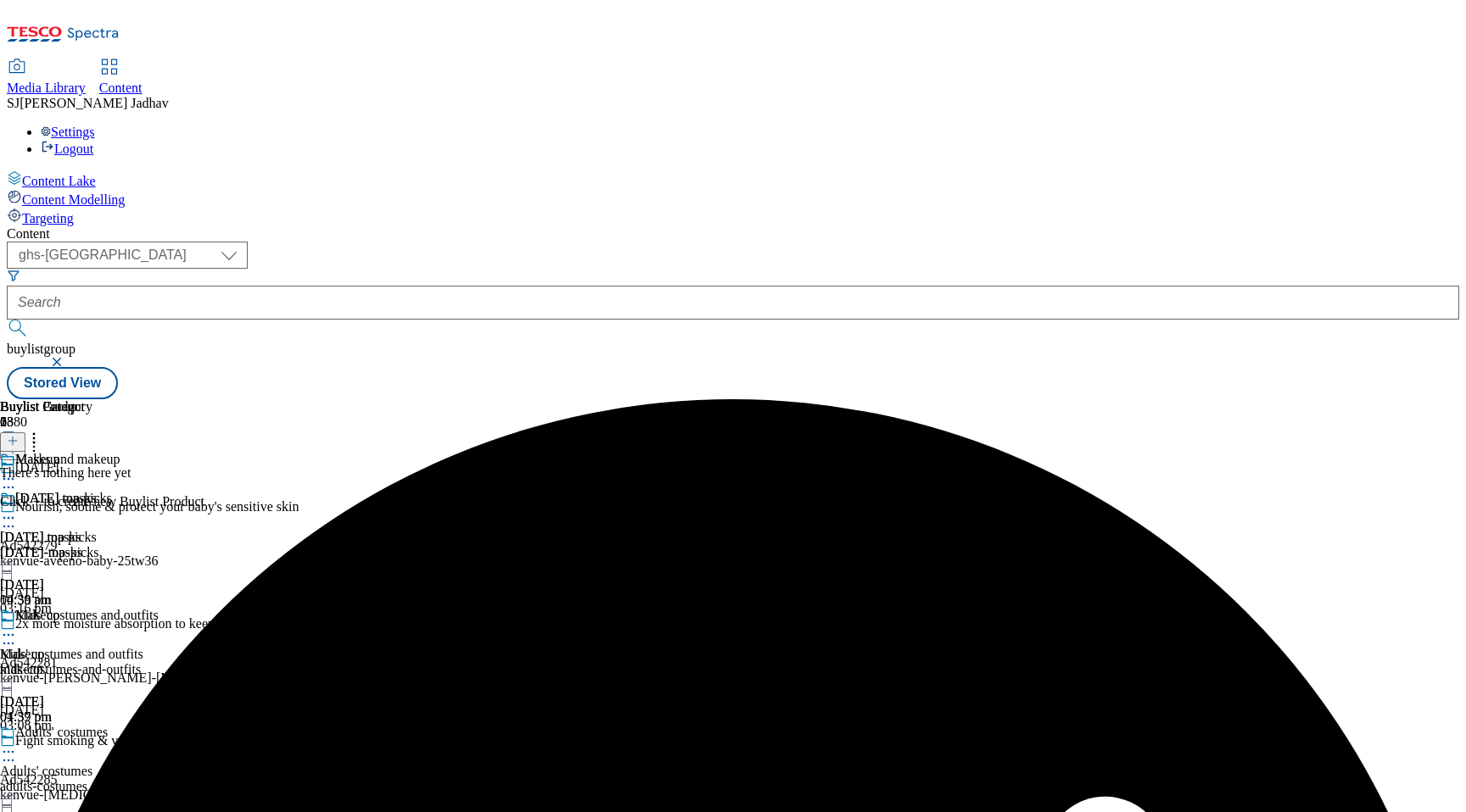
click at [17, 471] on icon at bounding box center [8, 479] width 17 height 17
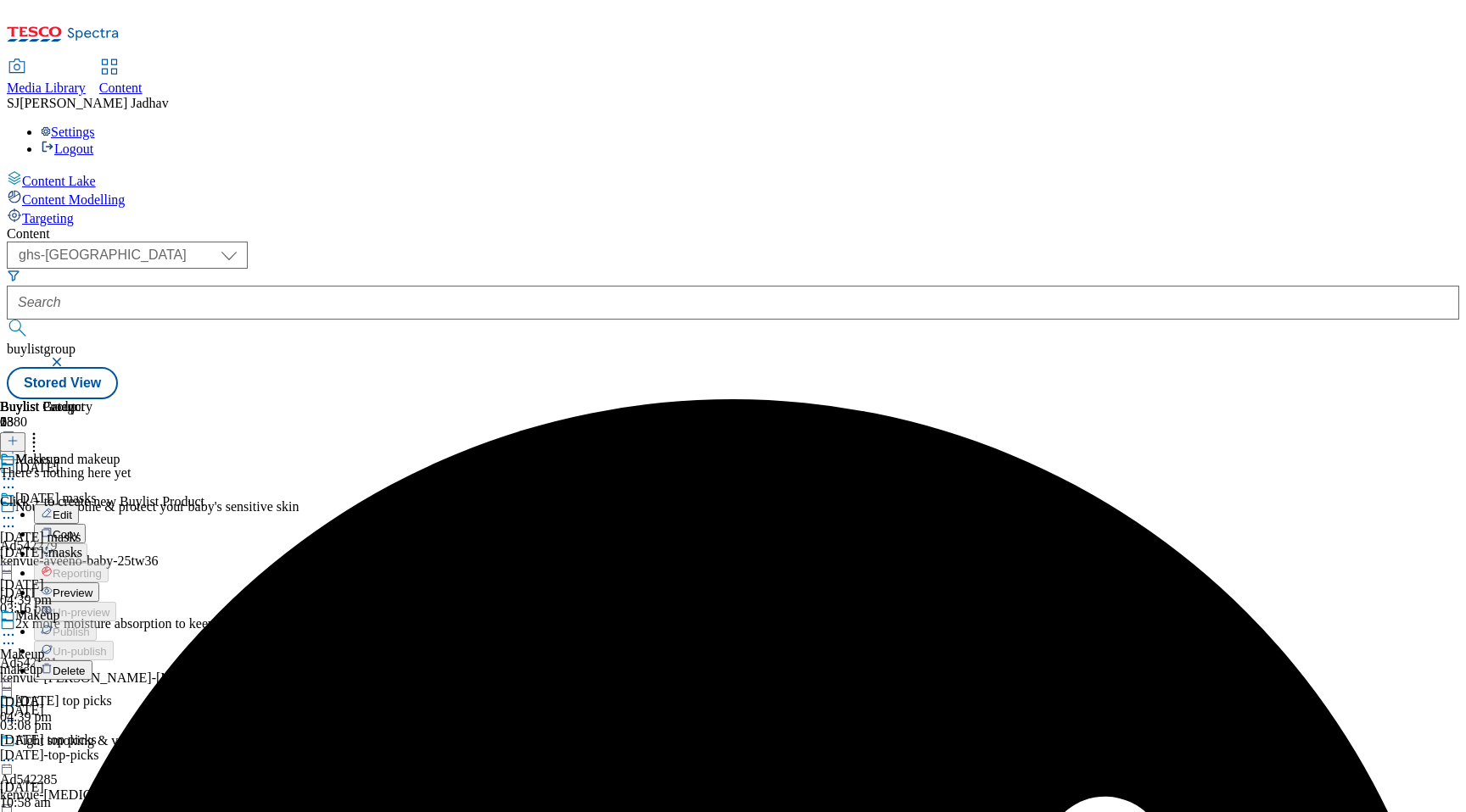
click at [93, 586] on span "Preview" at bounding box center [72, 592] width 40 height 13
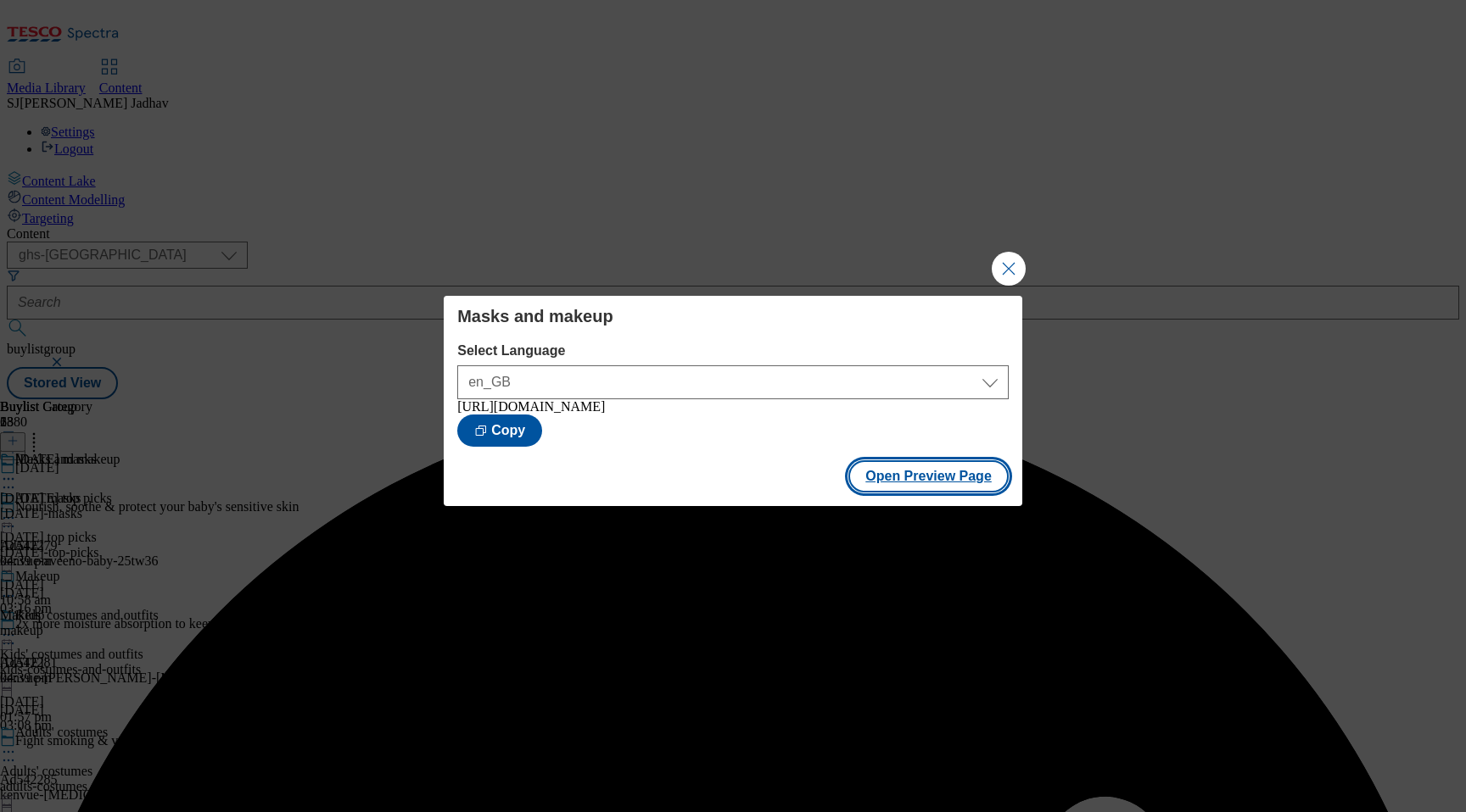
click at [935, 473] on button "Open Preview Page" at bounding box center [928, 477] width 160 height 32
click at [1002, 259] on button "Close Modal" at bounding box center [1008, 269] width 34 height 34
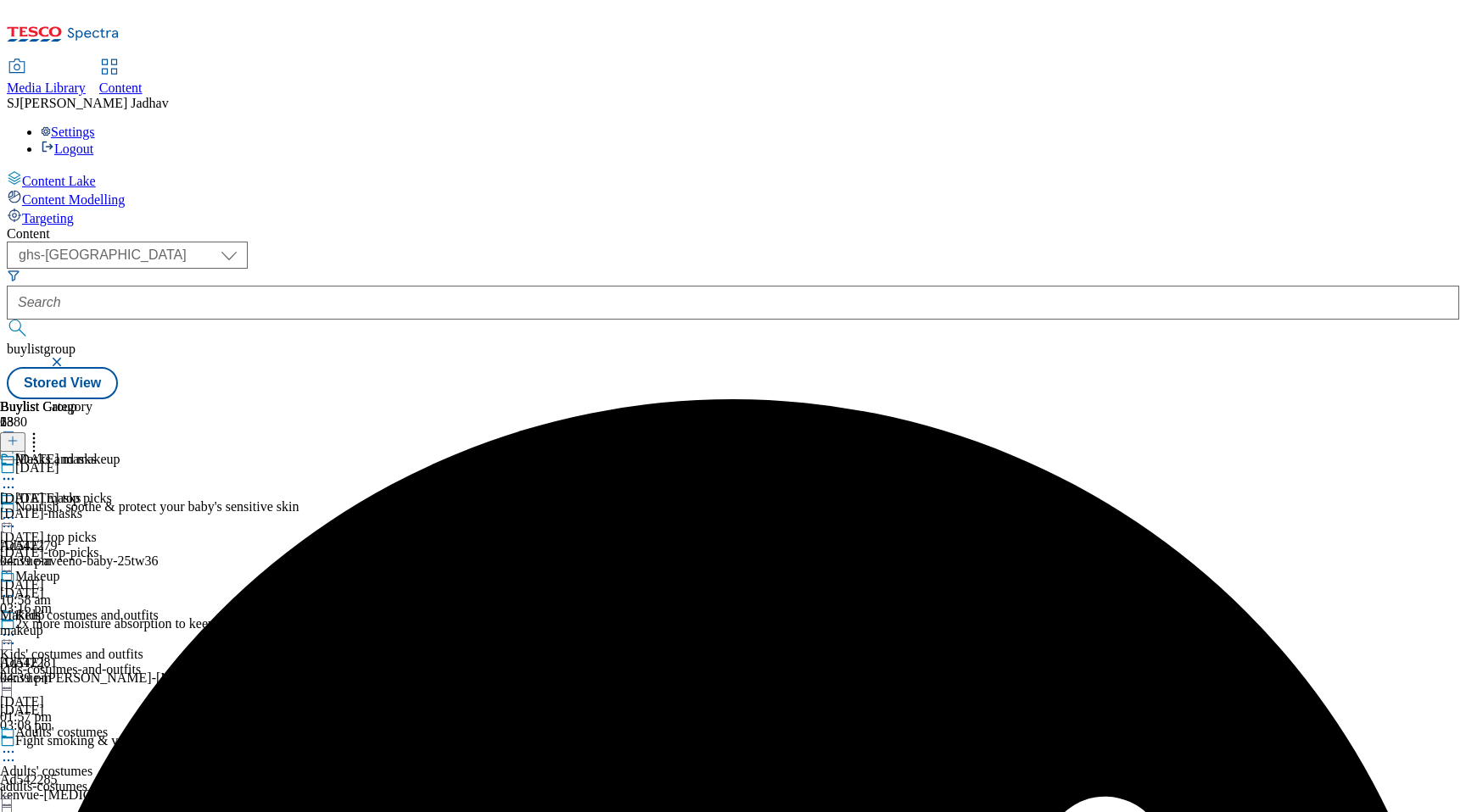
click at [86, 81] on span "Media Library" at bounding box center [46, 87] width 79 height 14
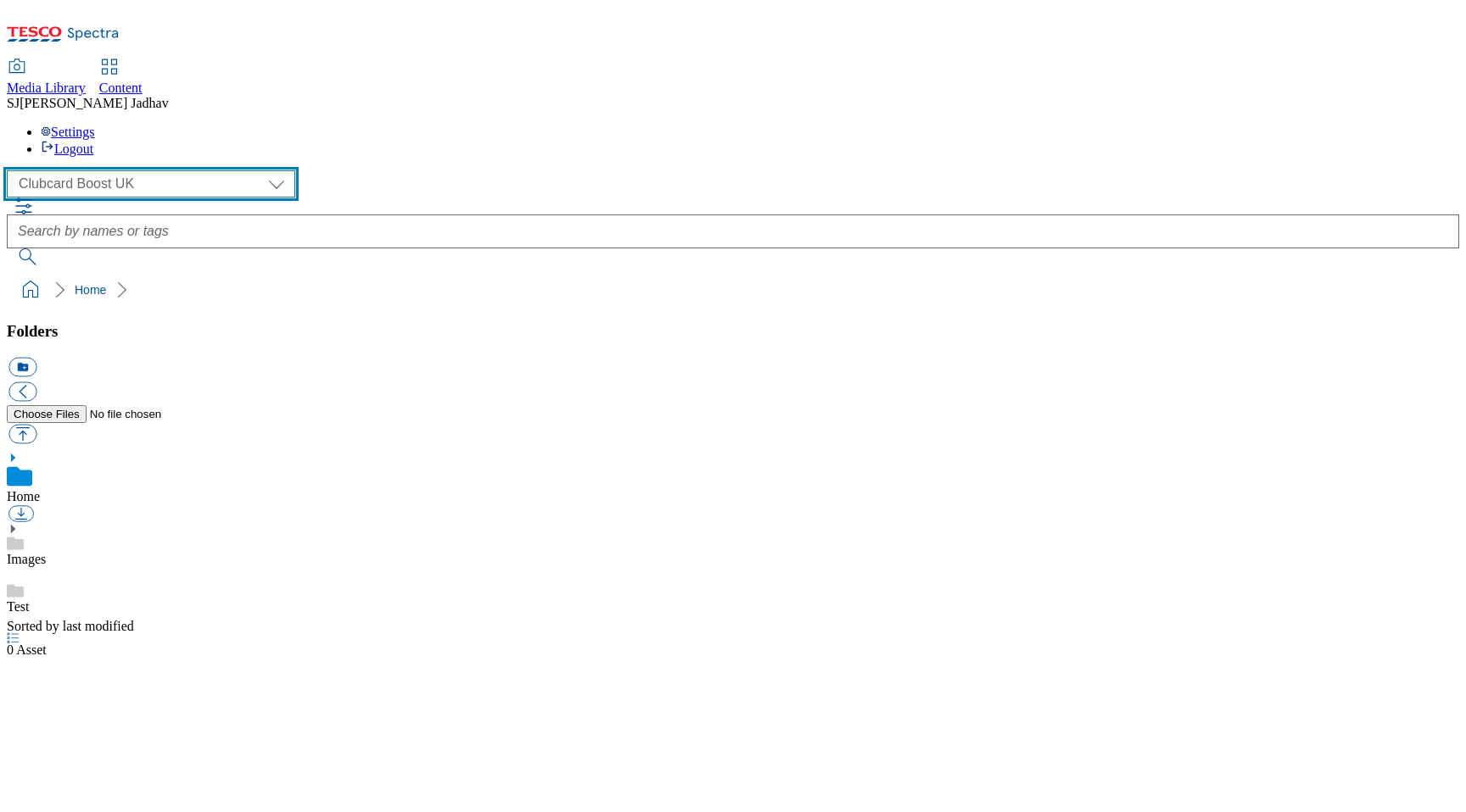
click at [118, 171] on select "Clubcard Boost UK Clubcard Marketing Dotcom UK Emails GHS Marketing UK GHS ROI …" at bounding box center [151, 184] width 289 height 27
select select "flare-ghs-mktg"
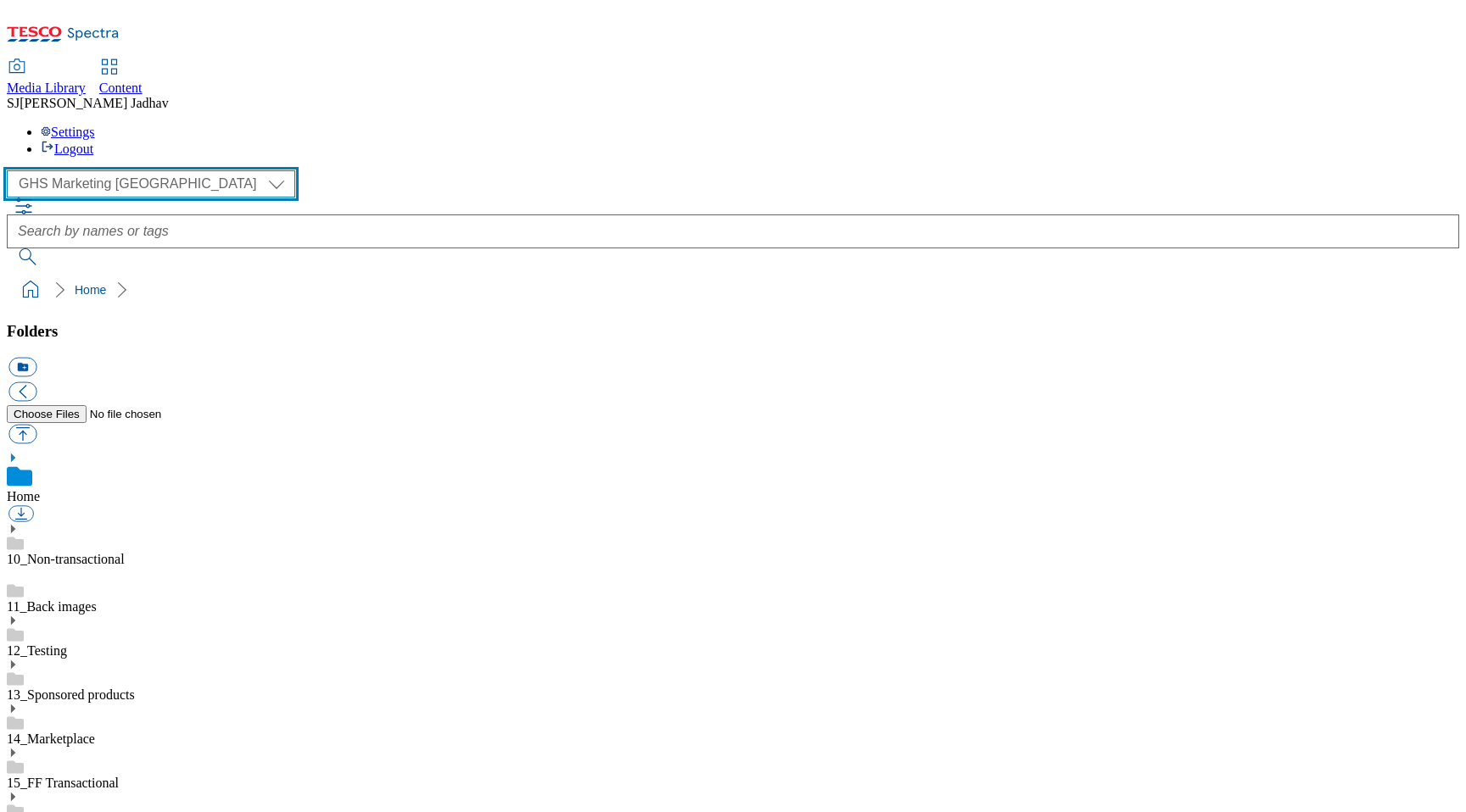
scroll to position [1, 0]
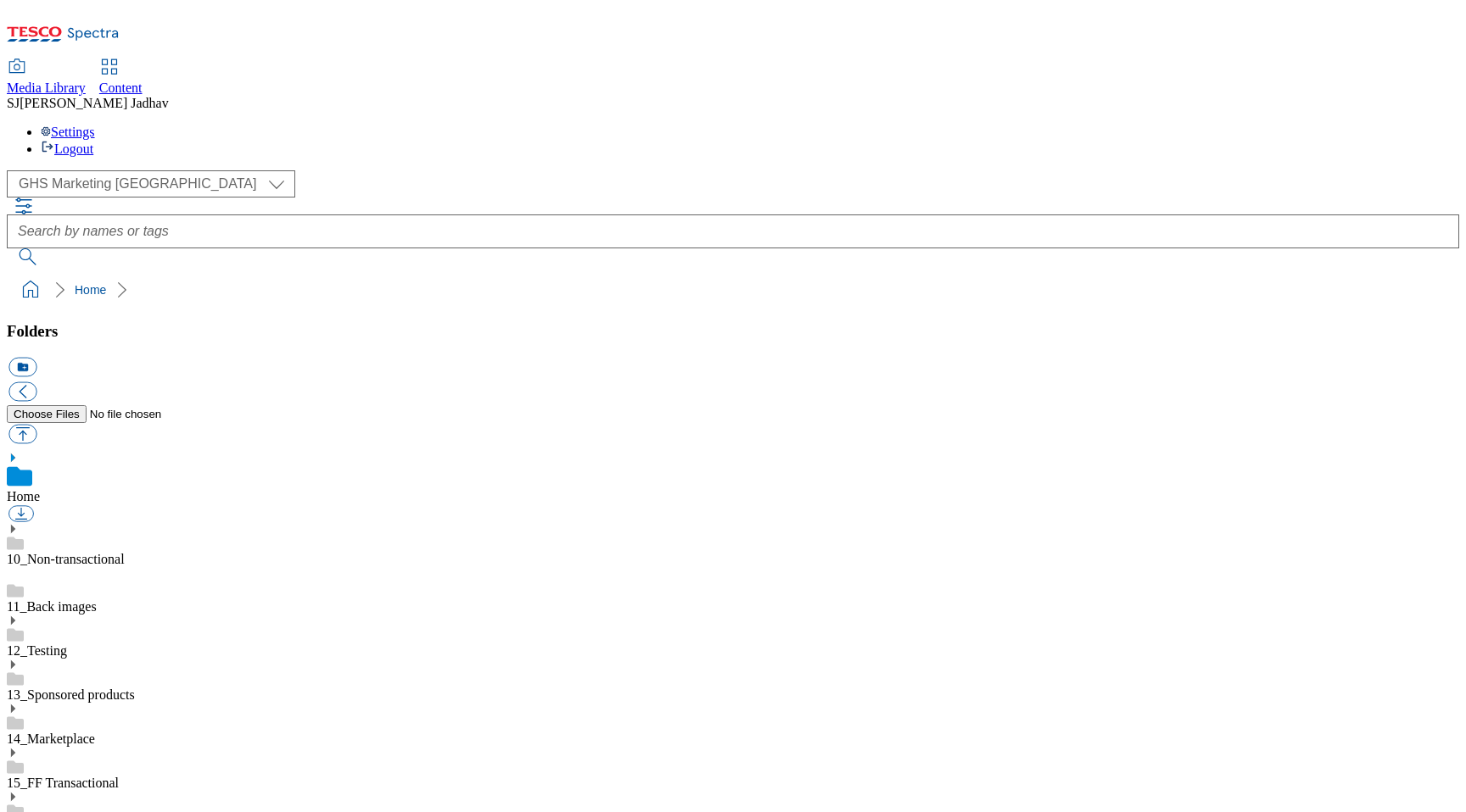
click at [105, 687] on link "13_Sponsored products" at bounding box center [70, 694] width 128 height 14
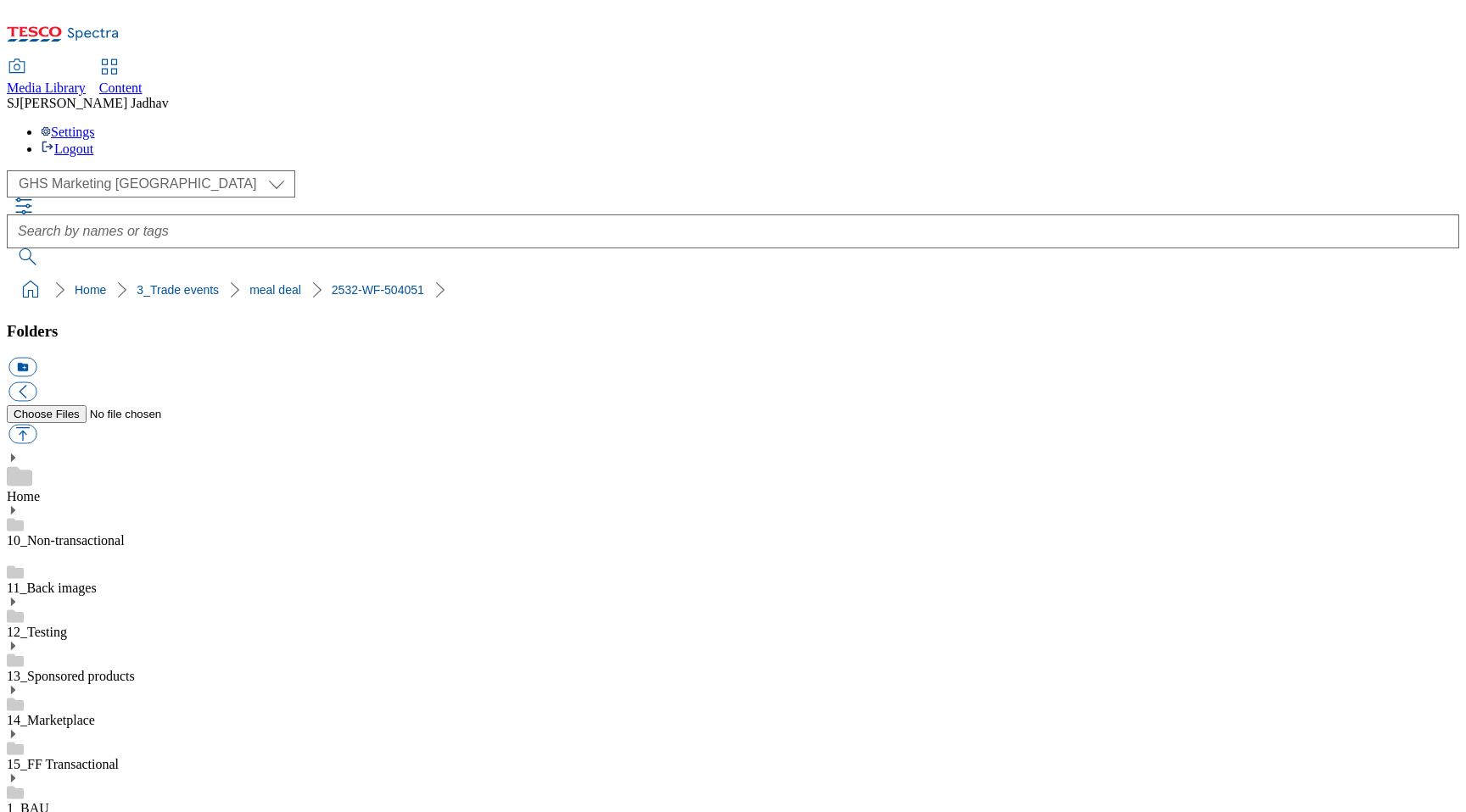
scroll to position [1090, 0]
select select "flare-ghs-mktg"
click at [143, 81] on span "Content" at bounding box center [121, 87] width 43 height 14
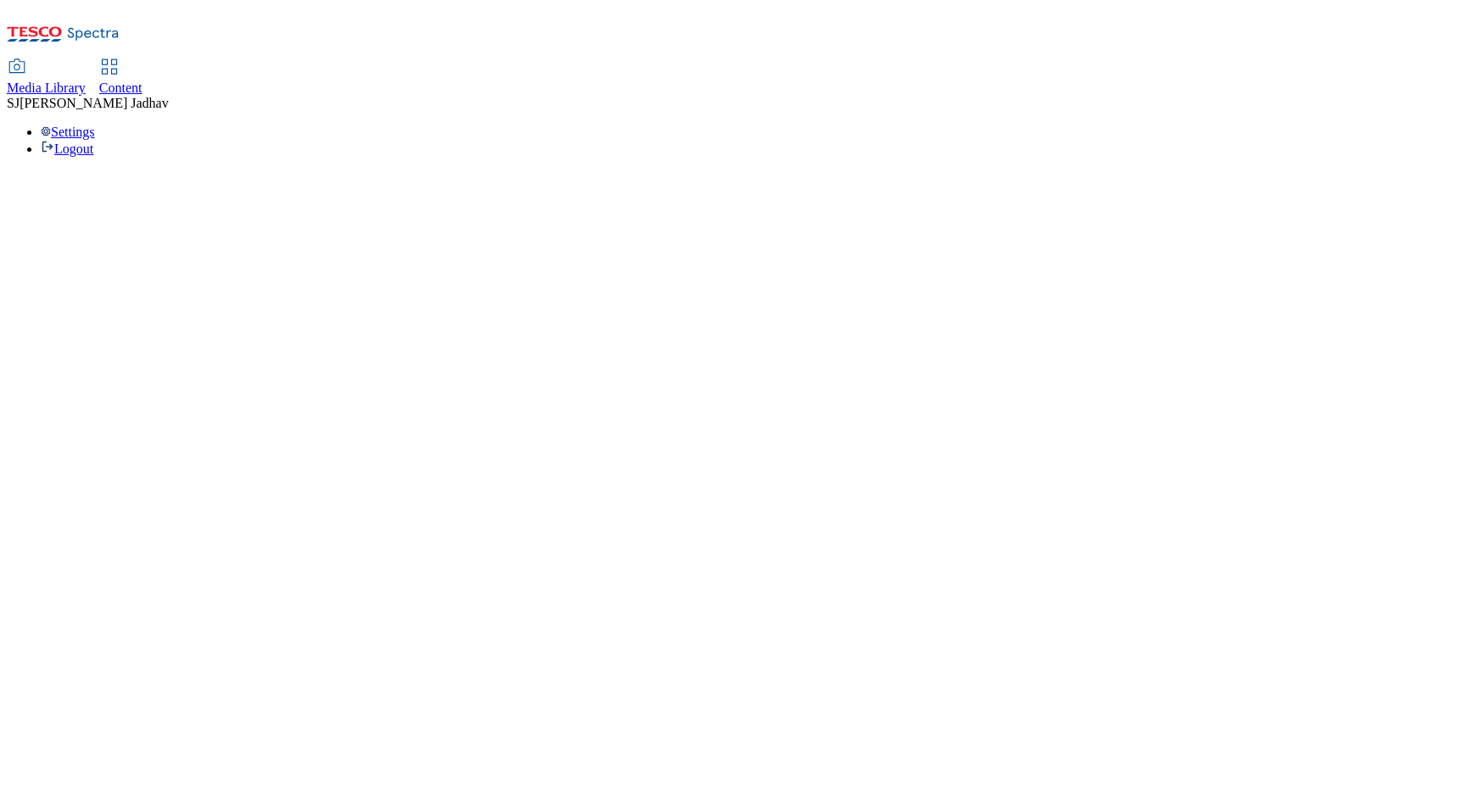
select select "ghs-[GEOGRAPHIC_DATA]"
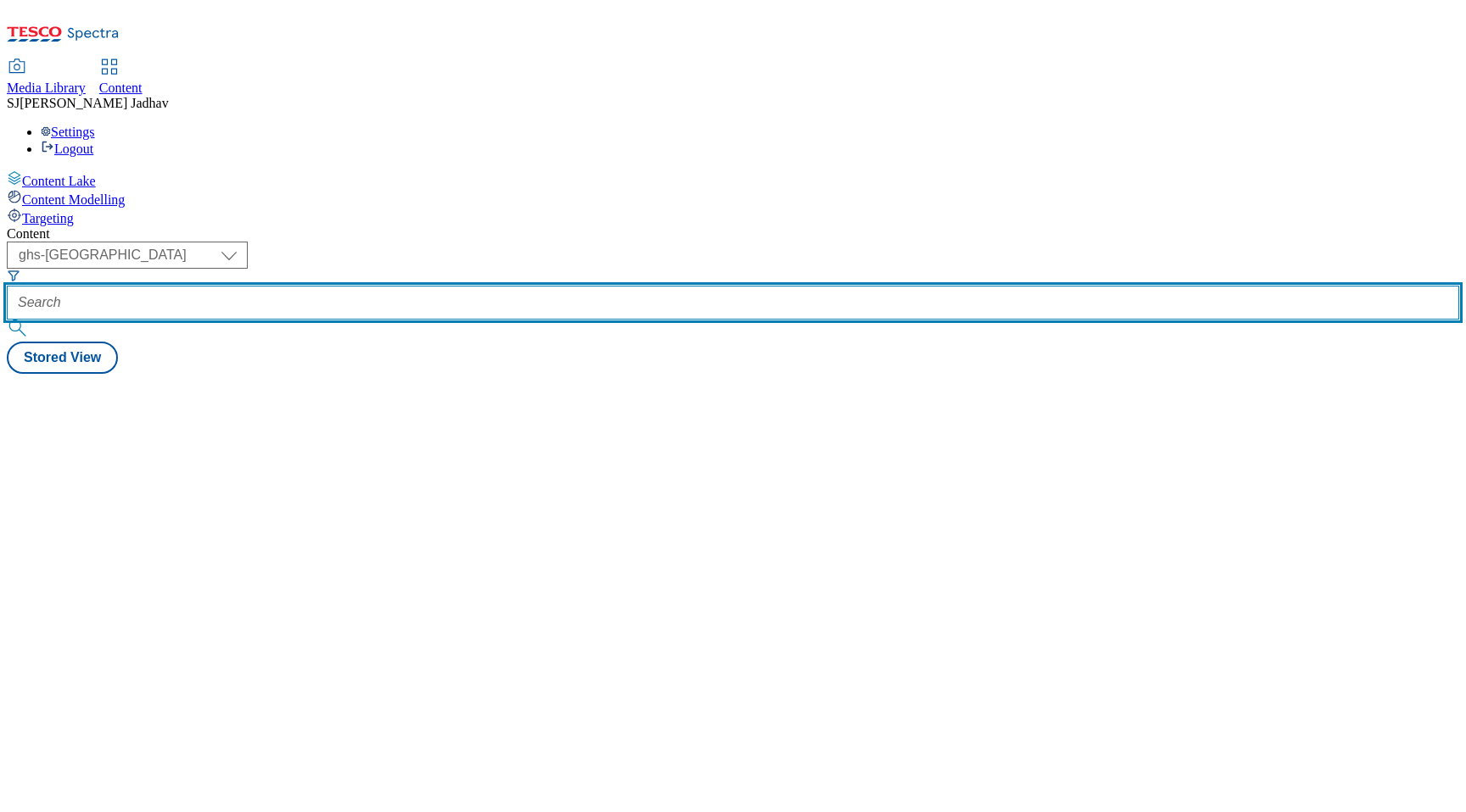
click at [423, 286] on input "text" at bounding box center [733, 303] width 1452 height 34
paste input "lunch-meal-deals"
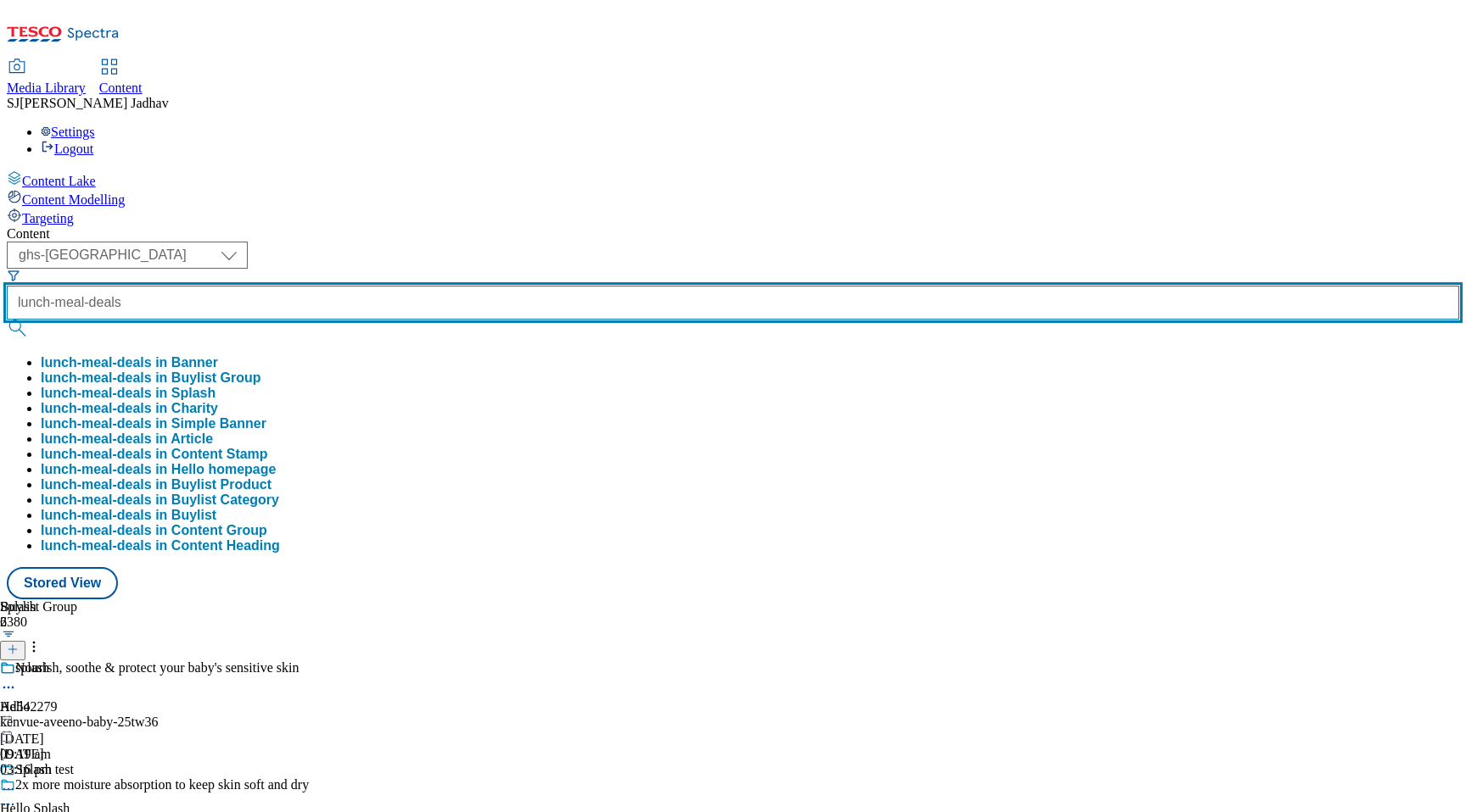
type input "lunch-meal-deals"
click at [7, 320] on button "submit" at bounding box center [19, 328] width 24 height 17
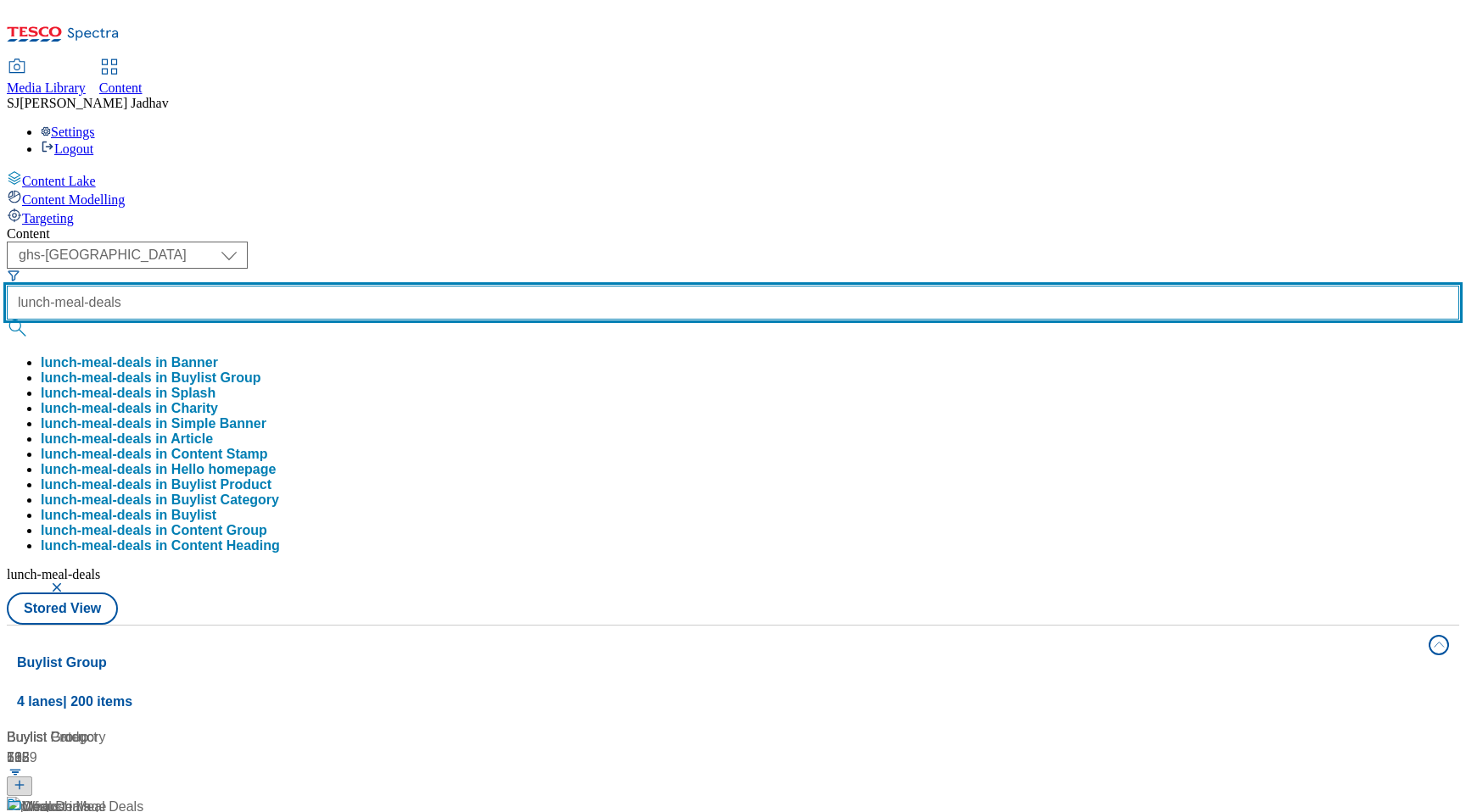
scroll to position [69, 0]
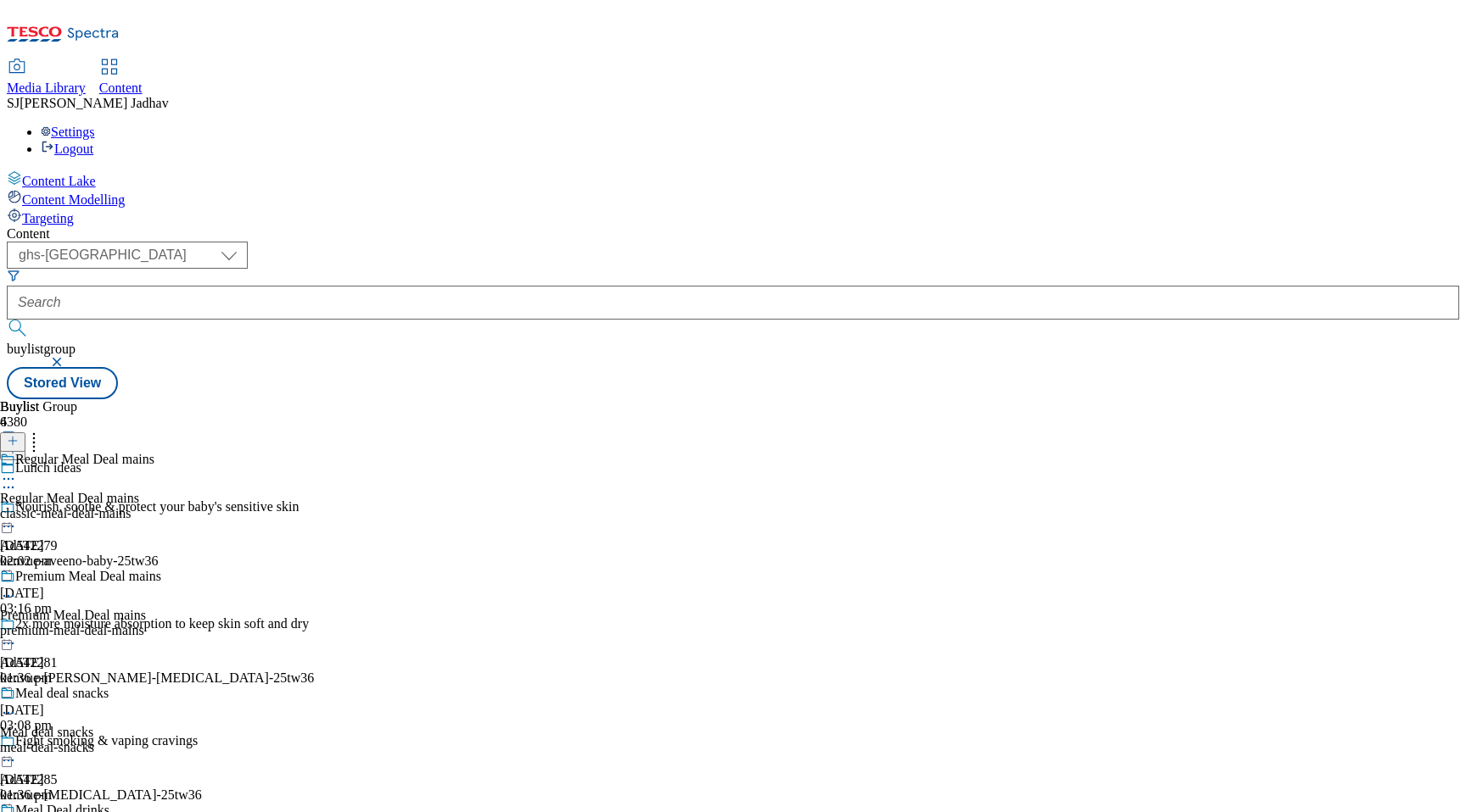
click at [17, 587] on icon at bounding box center [8, 596] width 17 height 17
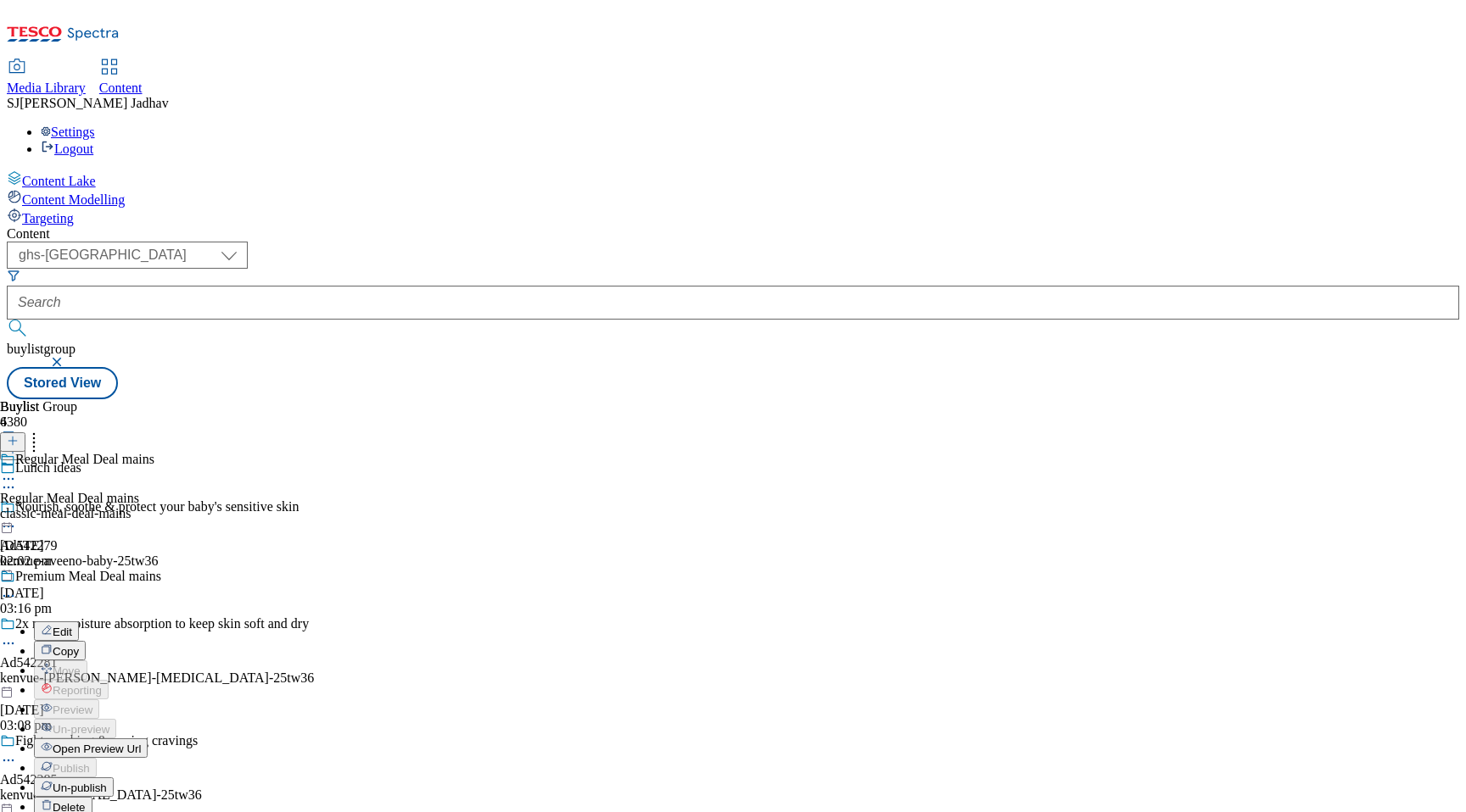
click at [72, 625] on span "Edit" at bounding box center [62, 631] width 20 height 13
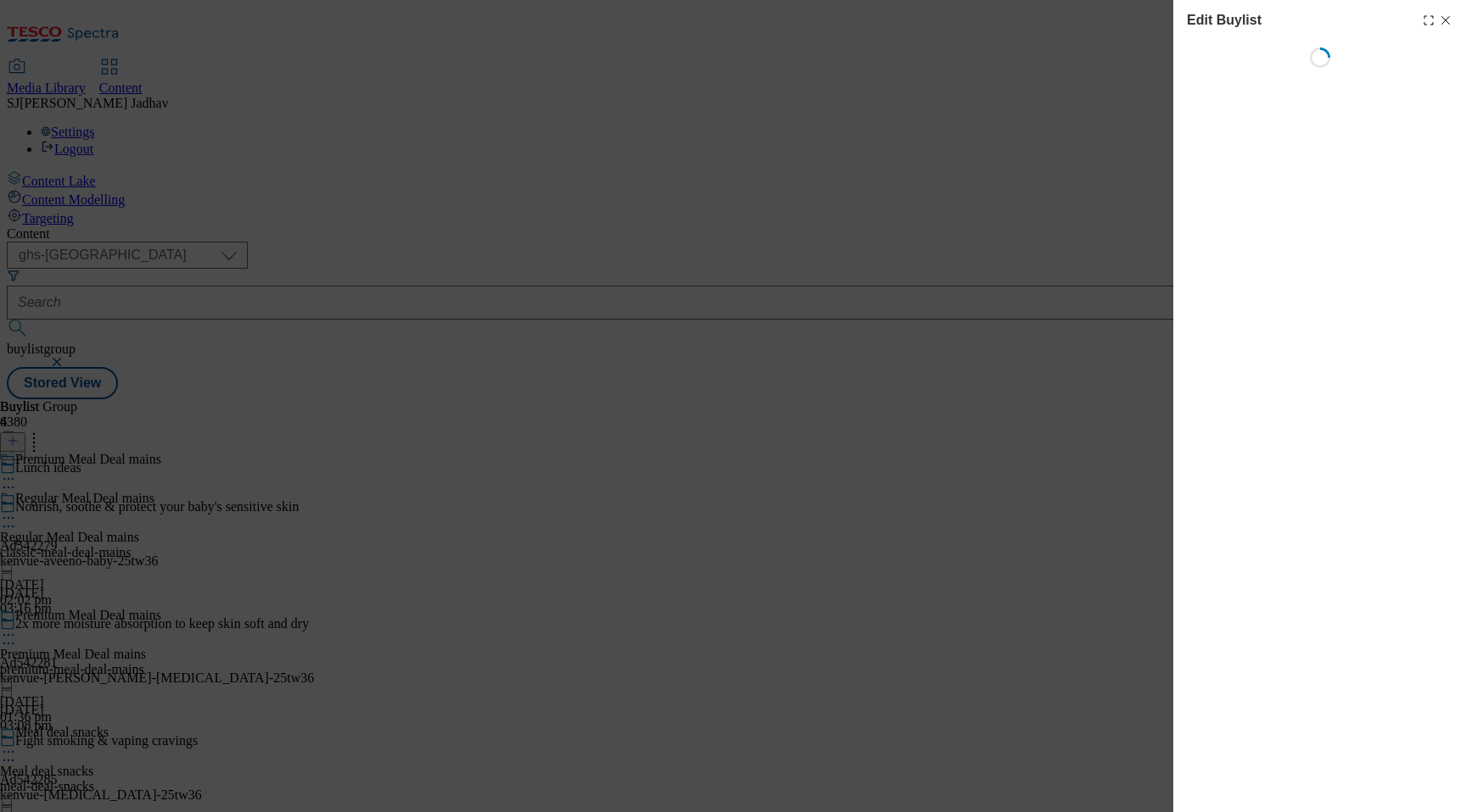
select select "evergreen"
select select "Banner"
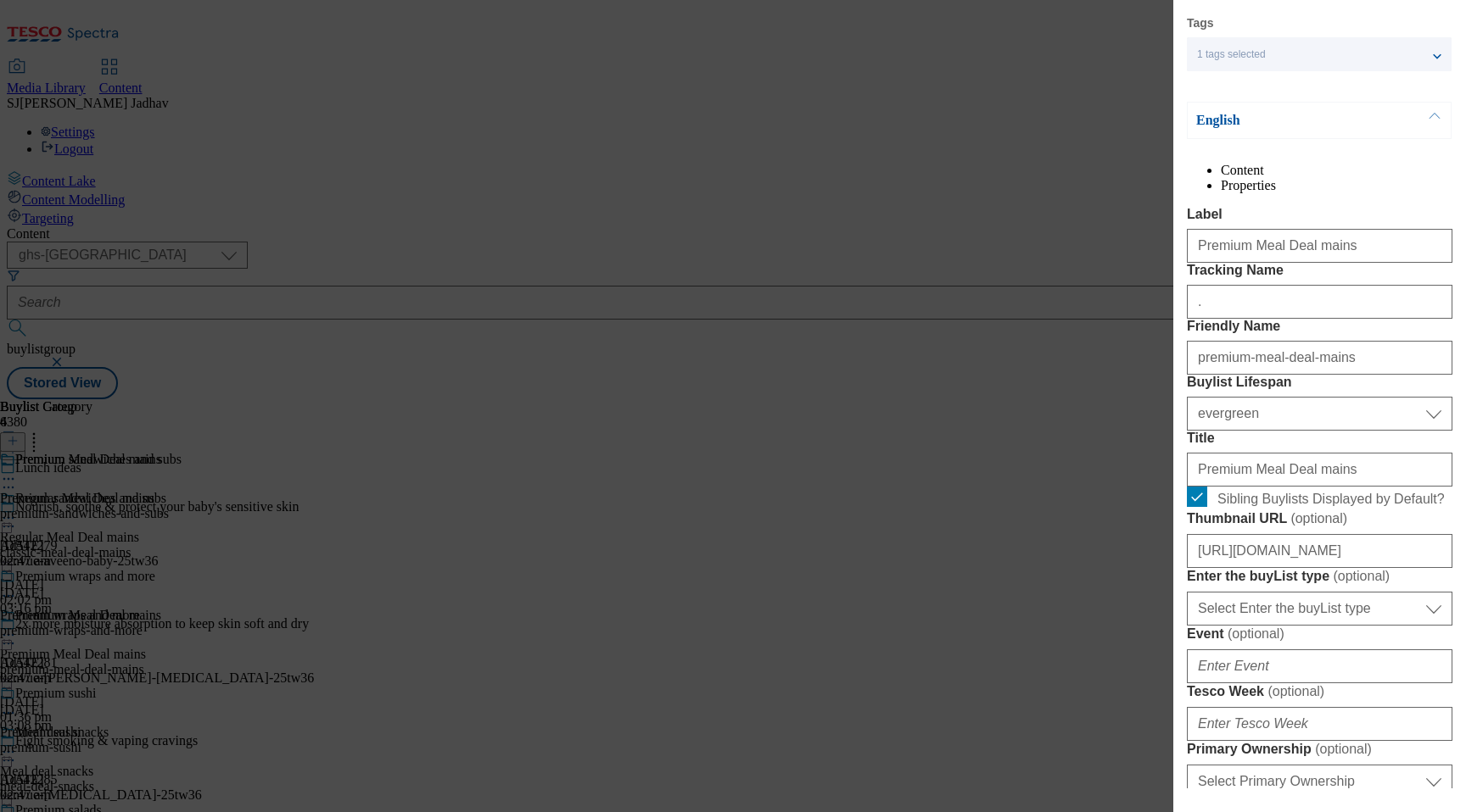
scroll to position [124, 0]
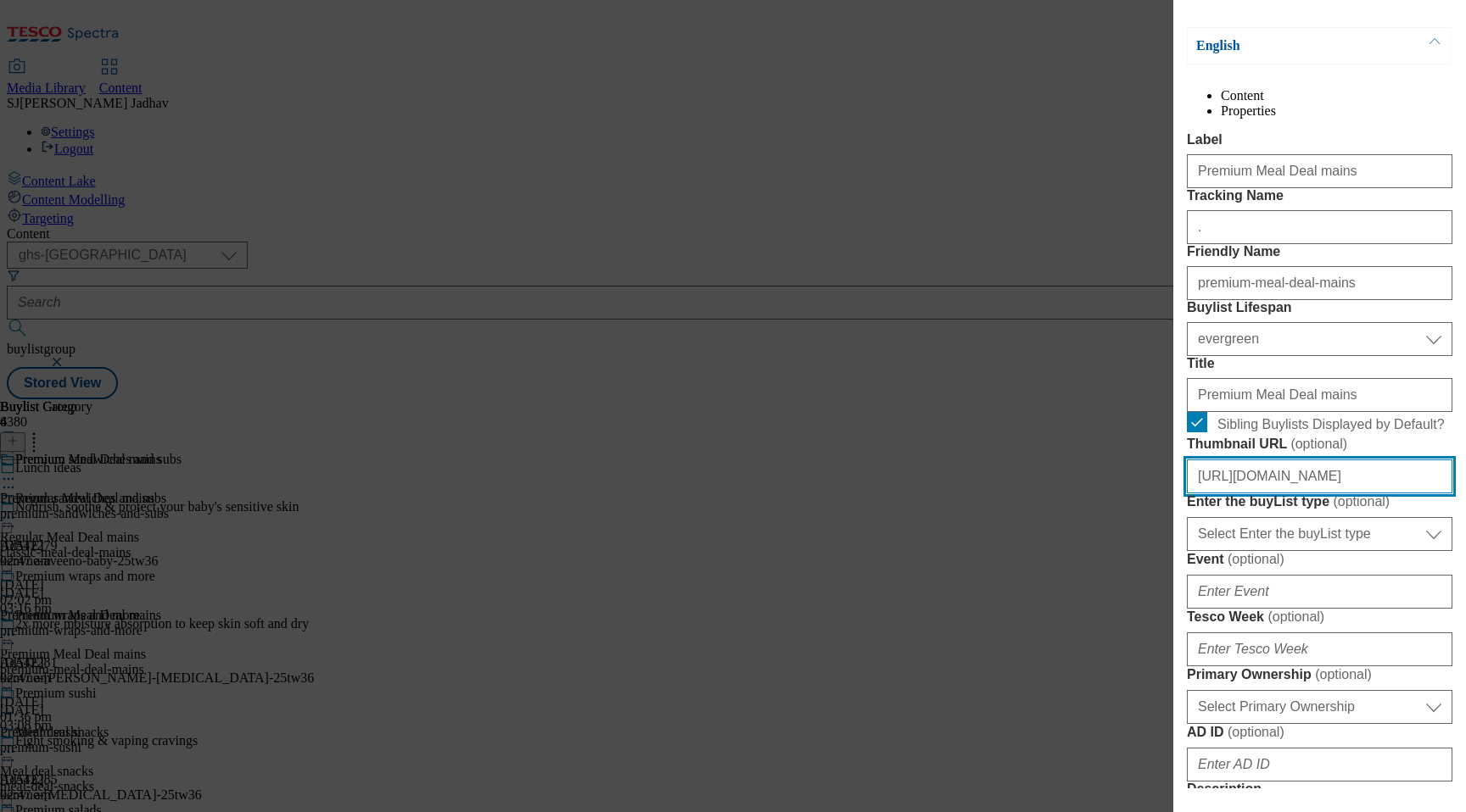
click at [1254, 494] on input "[URL][DOMAIN_NAME]" at bounding box center [1319, 477] width 266 height 34
paste input "d670dfec-6827-40f0-9e27-6c0146e6e961/2432-GHS-Meal-deal-246x246"
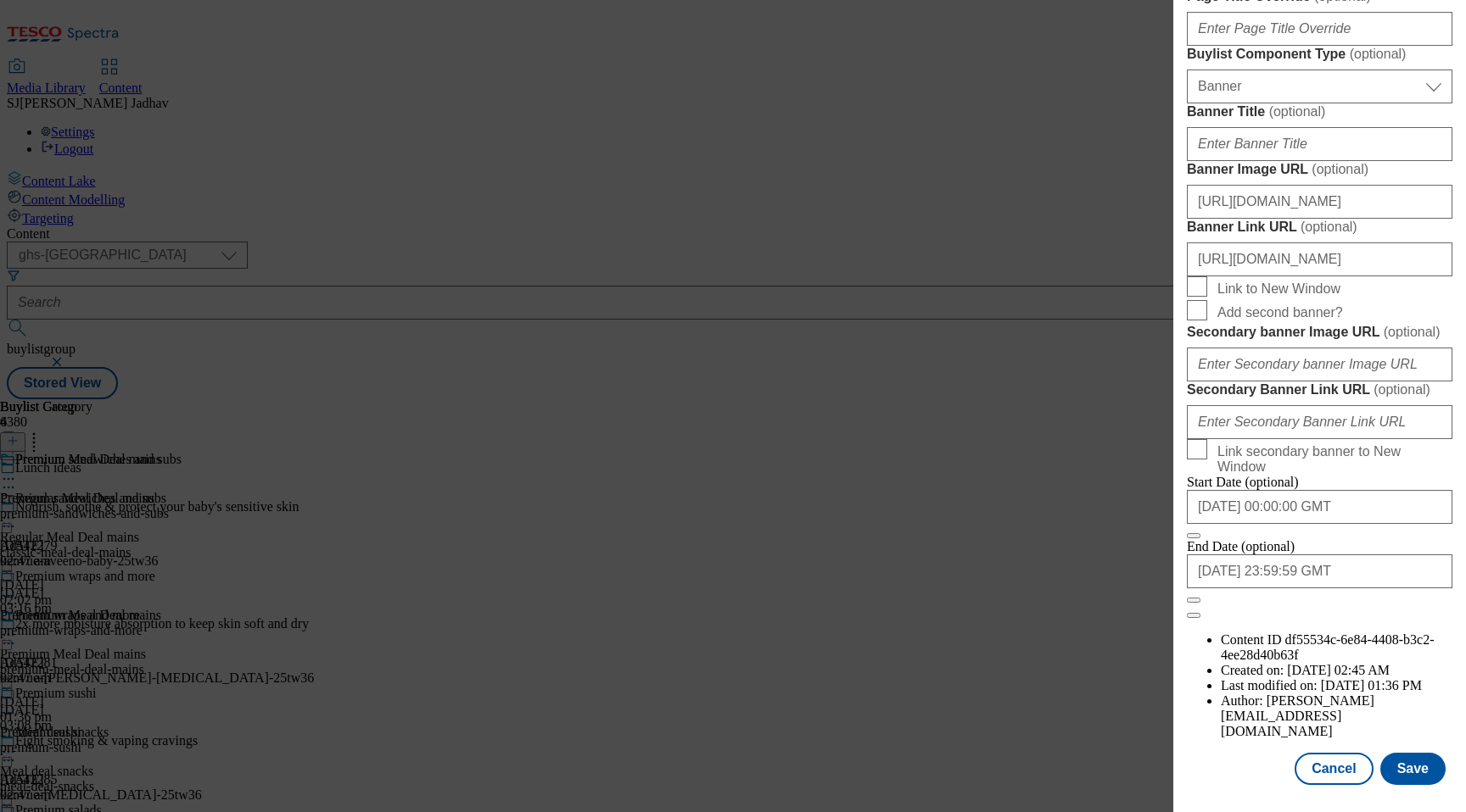
scroll to position [1643, 0]
type input "[URL][DOMAIN_NAME]"
click at [1420, 782] on button "Save" at bounding box center [1413, 769] width 65 height 32
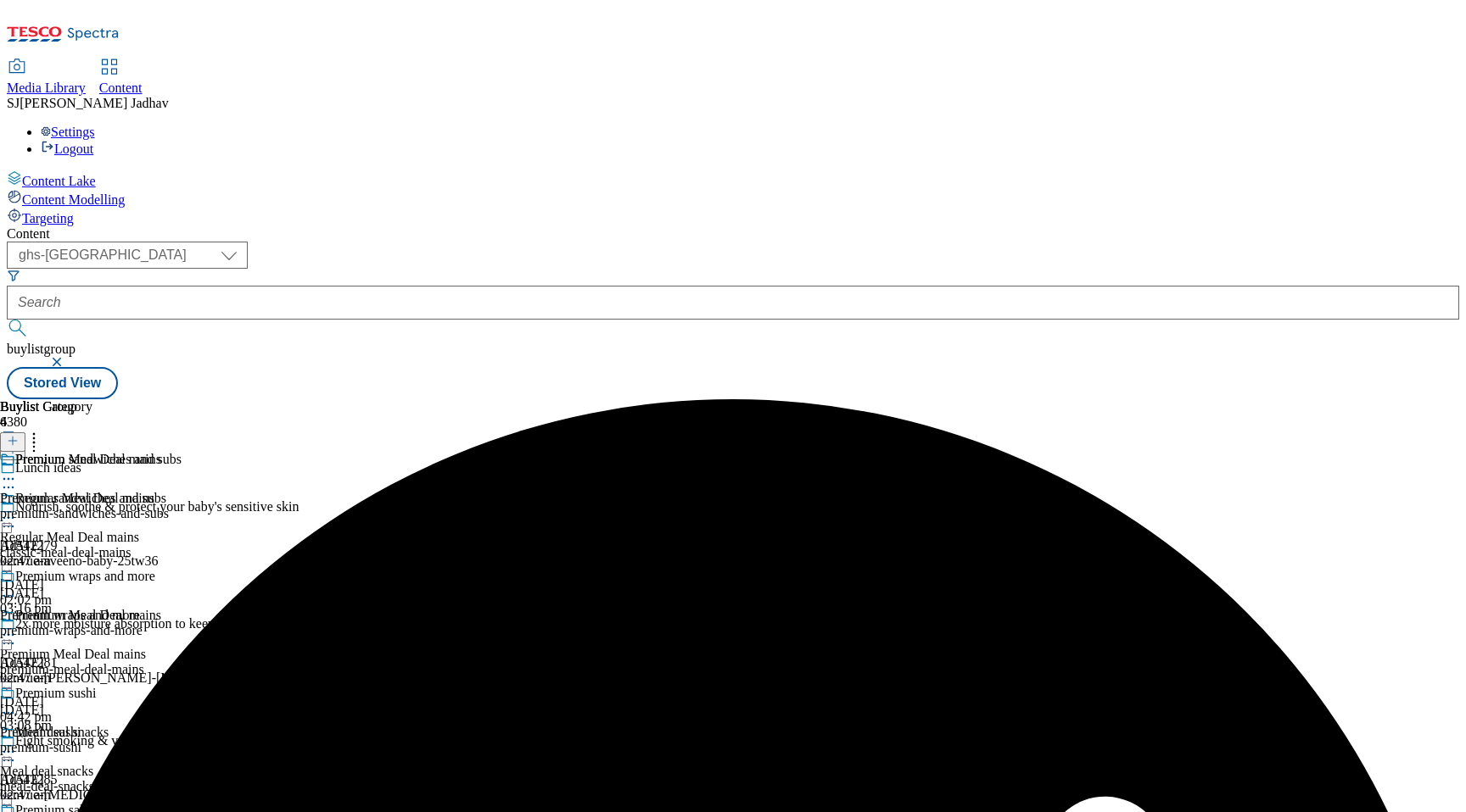
click at [161, 626] on div at bounding box center [81, 636] width 161 height 20
click at [93, 742] on span "Preview" at bounding box center [72, 748] width 40 height 13
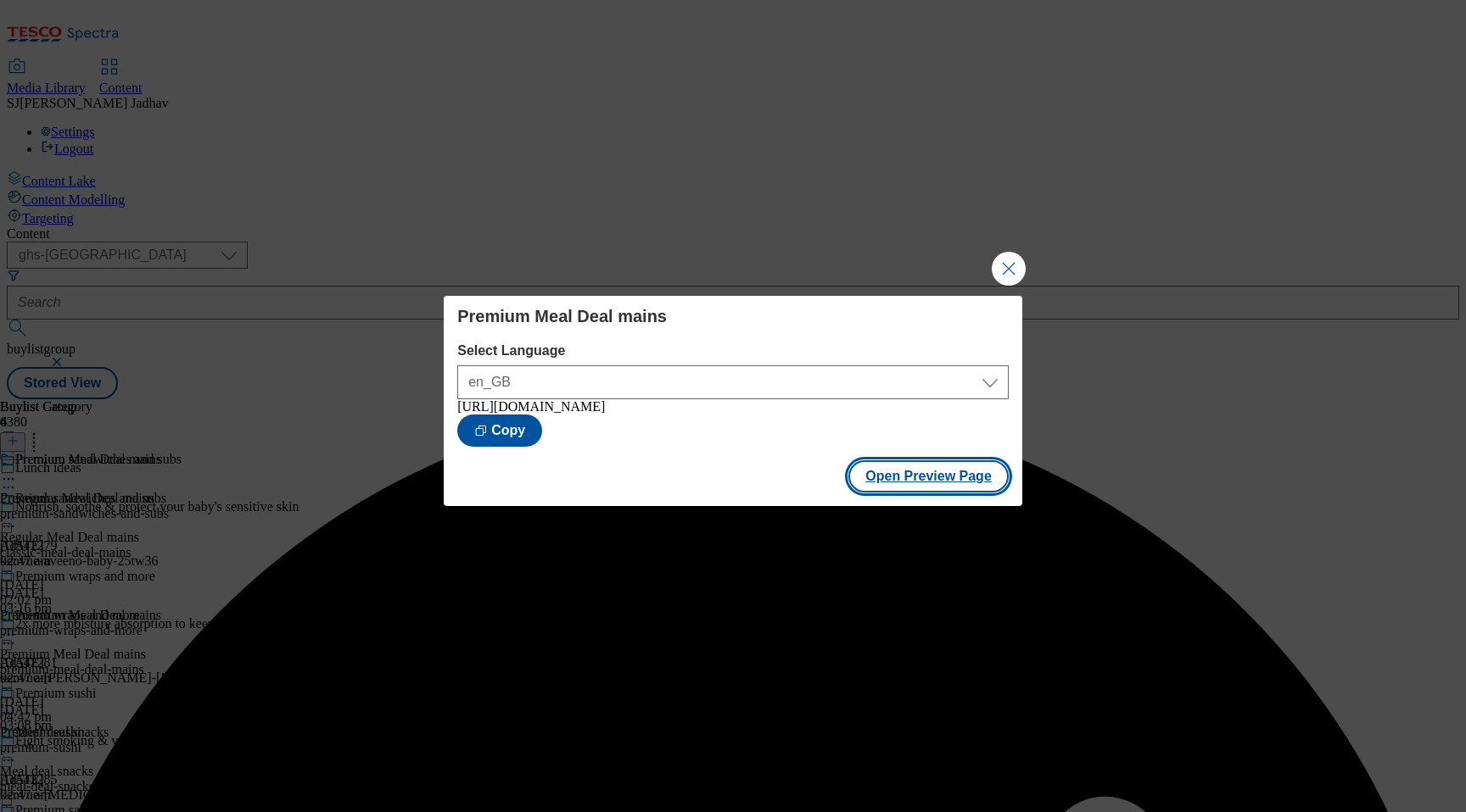
click at [963, 483] on button "Open Preview Page" at bounding box center [928, 477] width 160 height 32
